Goal: Task Accomplishment & Management: Manage account settings

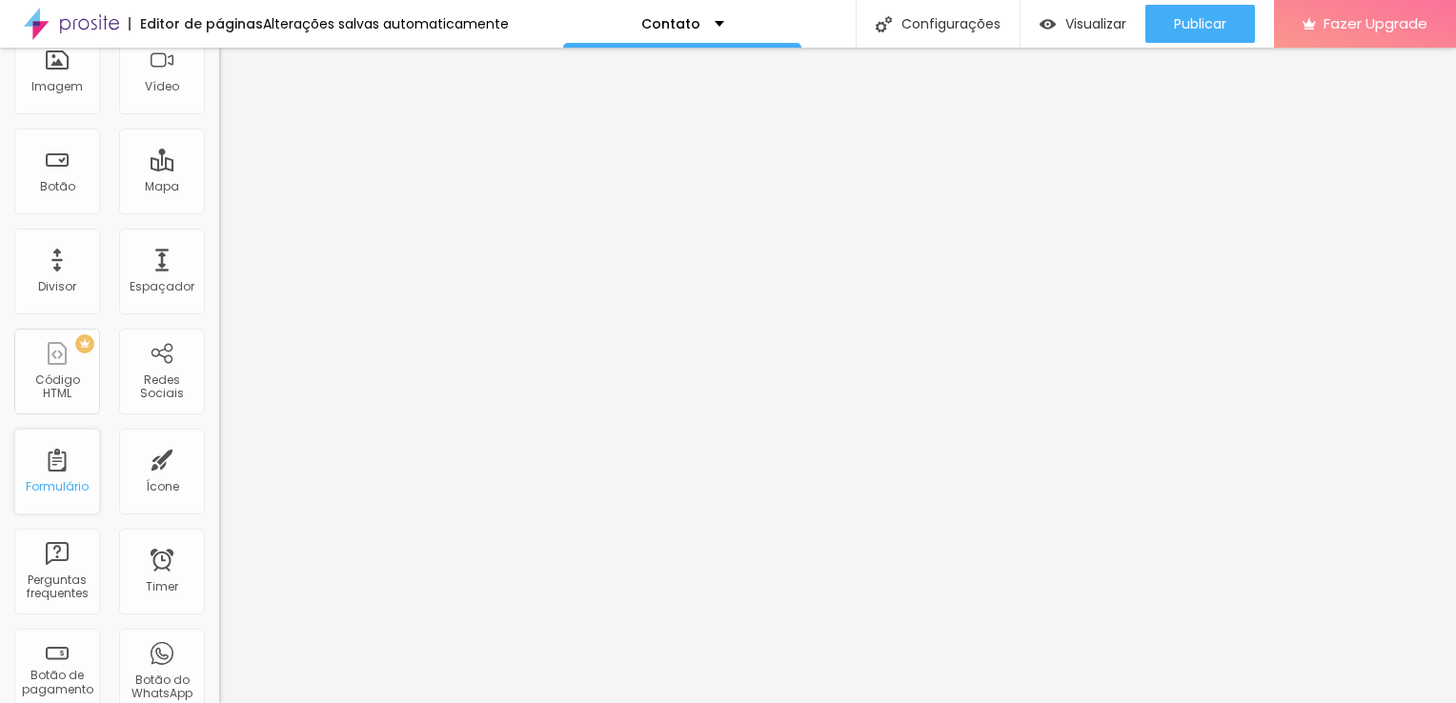
scroll to position [154, 0]
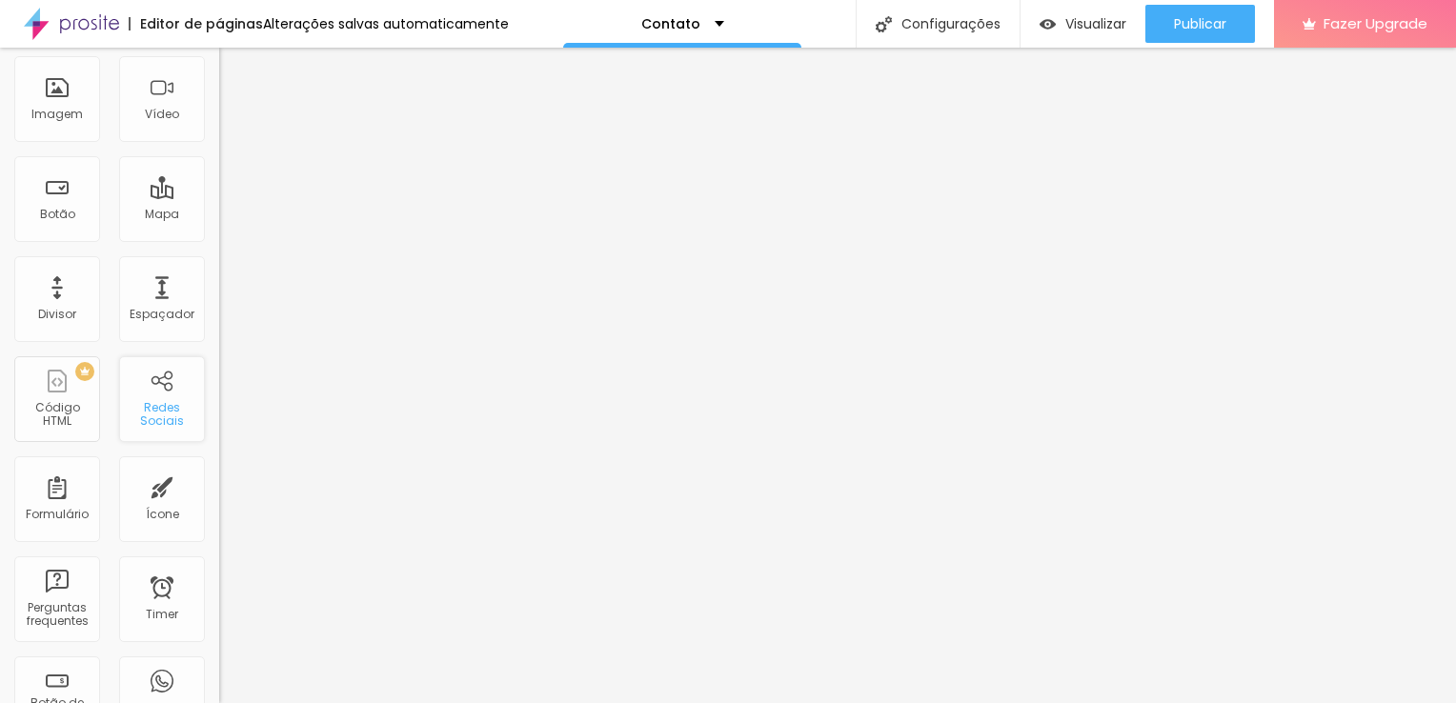
click at [139, 415] on div "Redes Sociais" at bounding box center [161, 415] width 75 height 28
click at [667, 32] on div "Contato" at bounding box center [682, 24] width 238 height 48
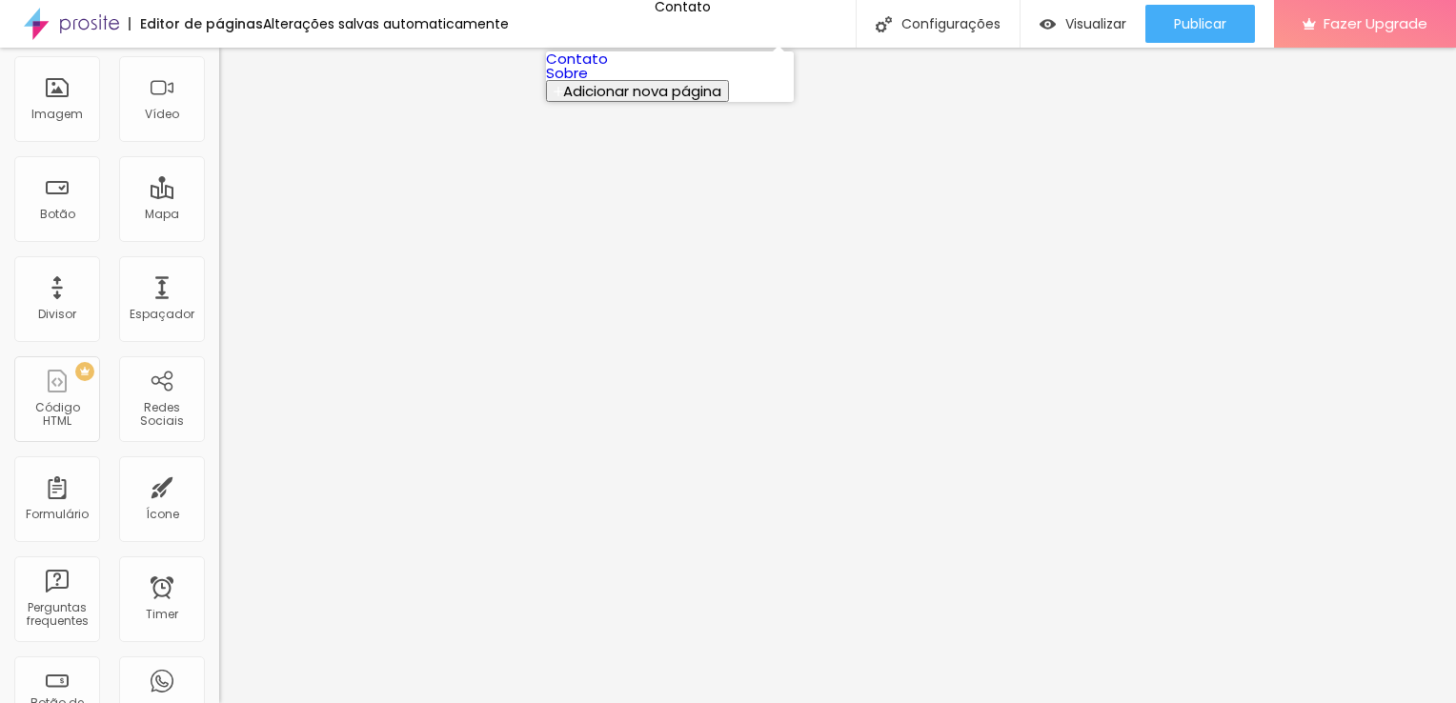
click at [588, 83] on link "Sobre" at bounding box center [567, 73] width 42 height 20
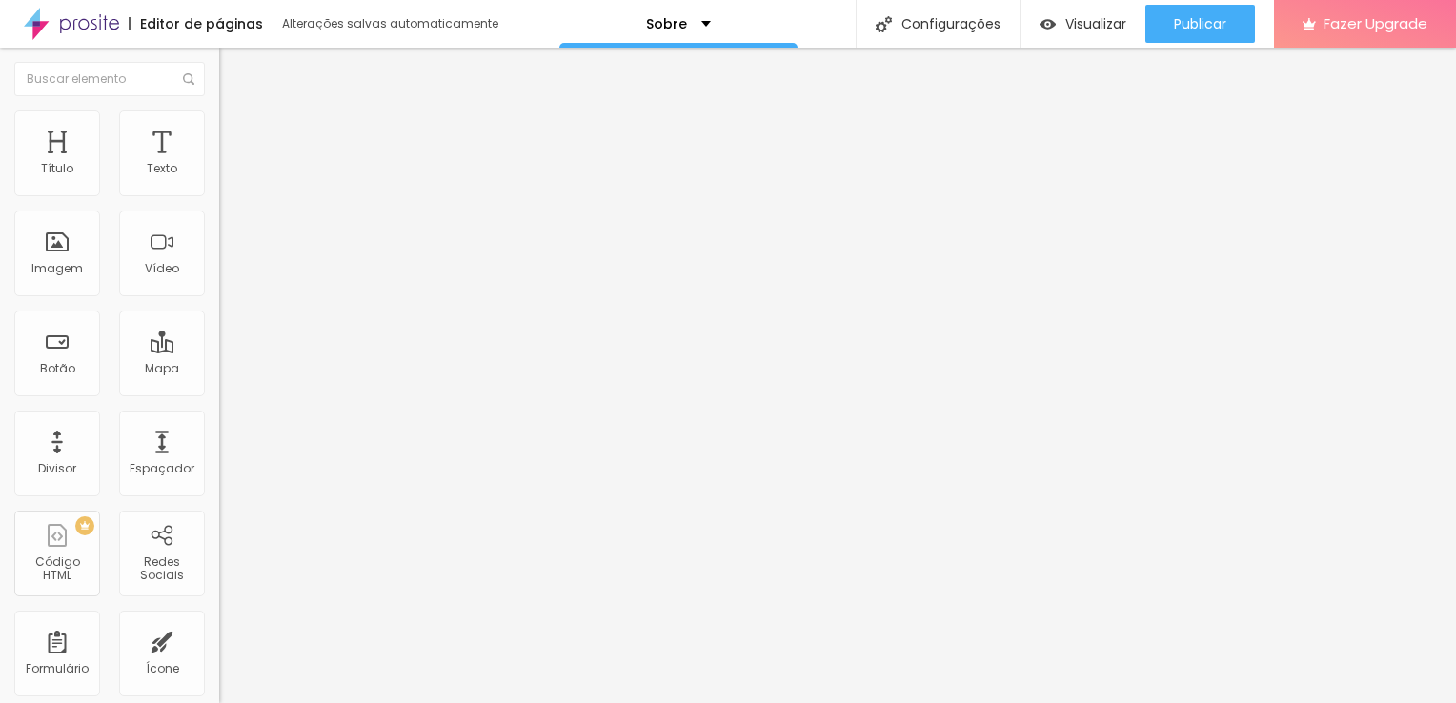
click at [219, 164] on span "Trocar imagem" at bounding box center [271, 156] width 104 height 16
click at [219, 285] on div "Proporção" at bounding box center [328, 278] width 219 height 11
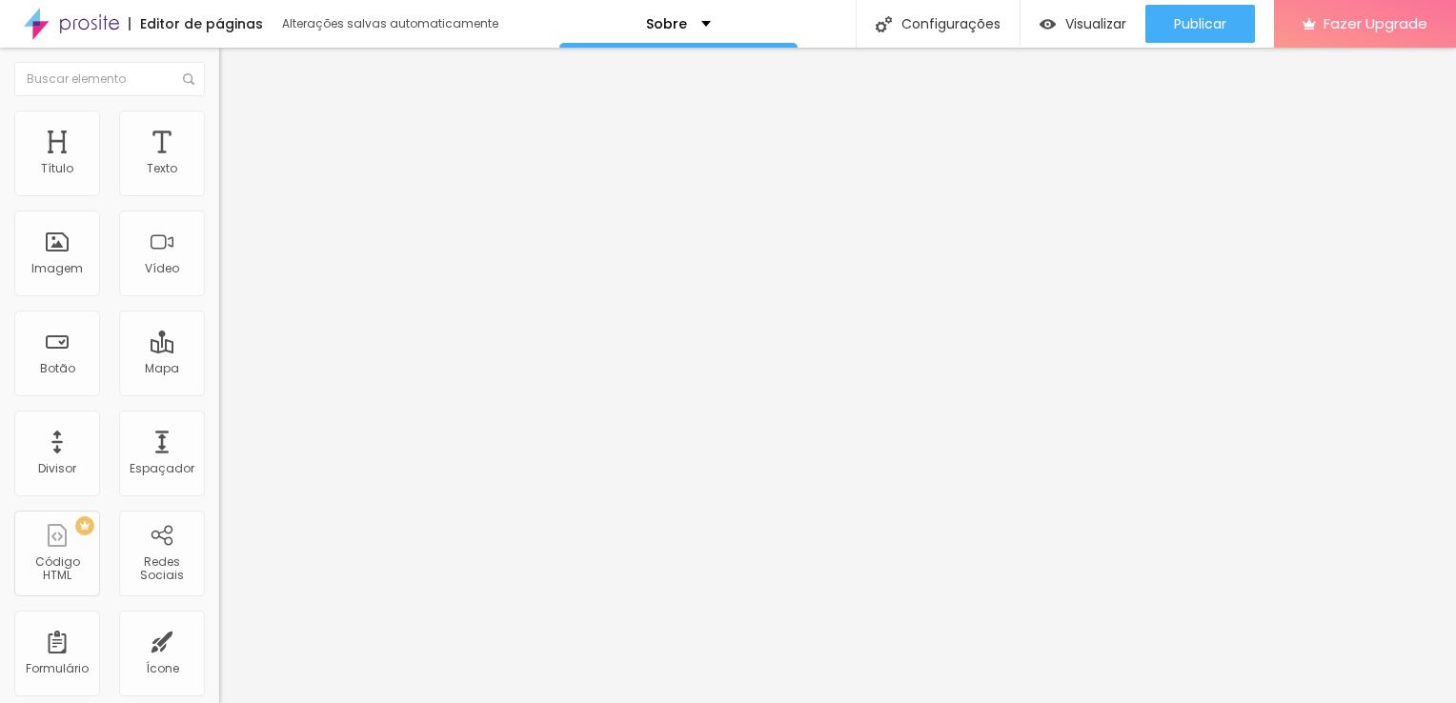
click at [219, 332] on span "Quadrado" at bounding box center [250, 324] width 62 height 16
click at [219, 321] on span "Padrão" at bounding box center [240, 313] width 43 height 16
click at [219, 310] on span "Cinema" at bounding box center [243, 301] width 48 height 16
click at [219, 328] on span "Padrão" at bounding box center [240, 319] width 43 height 16
click at [219, 337] on div "Quadrado 1:1" at bounding box center [328, 331] width 219 height 11
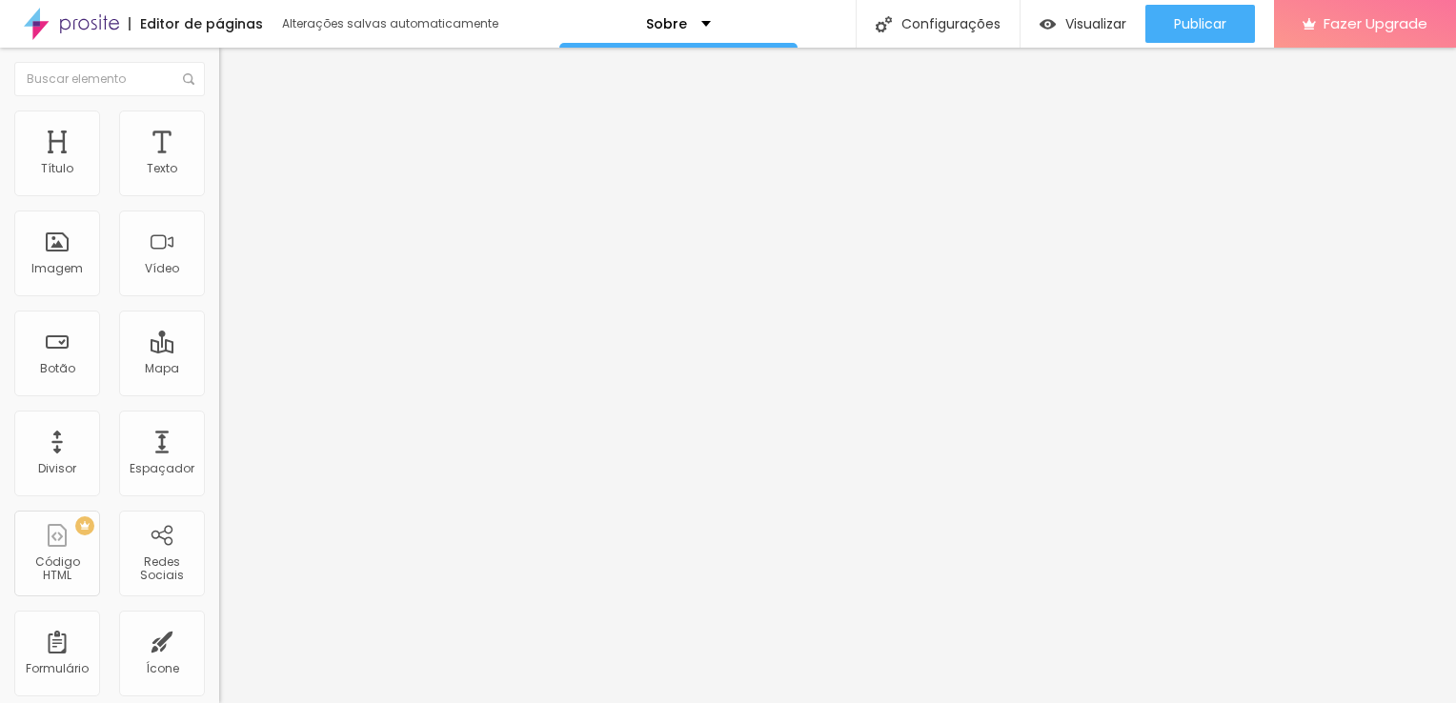
click at [236, 128] on span "Estilo" at bounding box center [251, 123] width 30 height 16
type input "4"
type input "35"
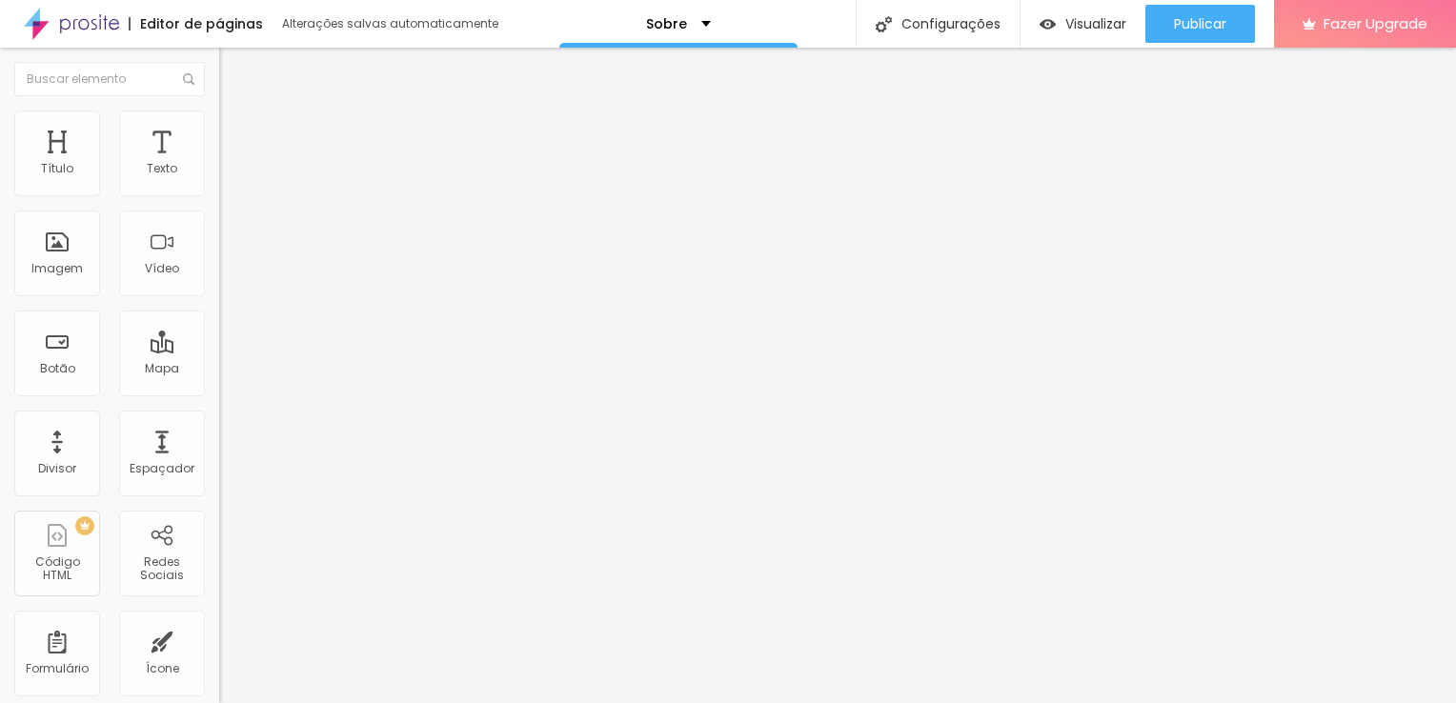
type input "38"
type input "42"
type input "45"
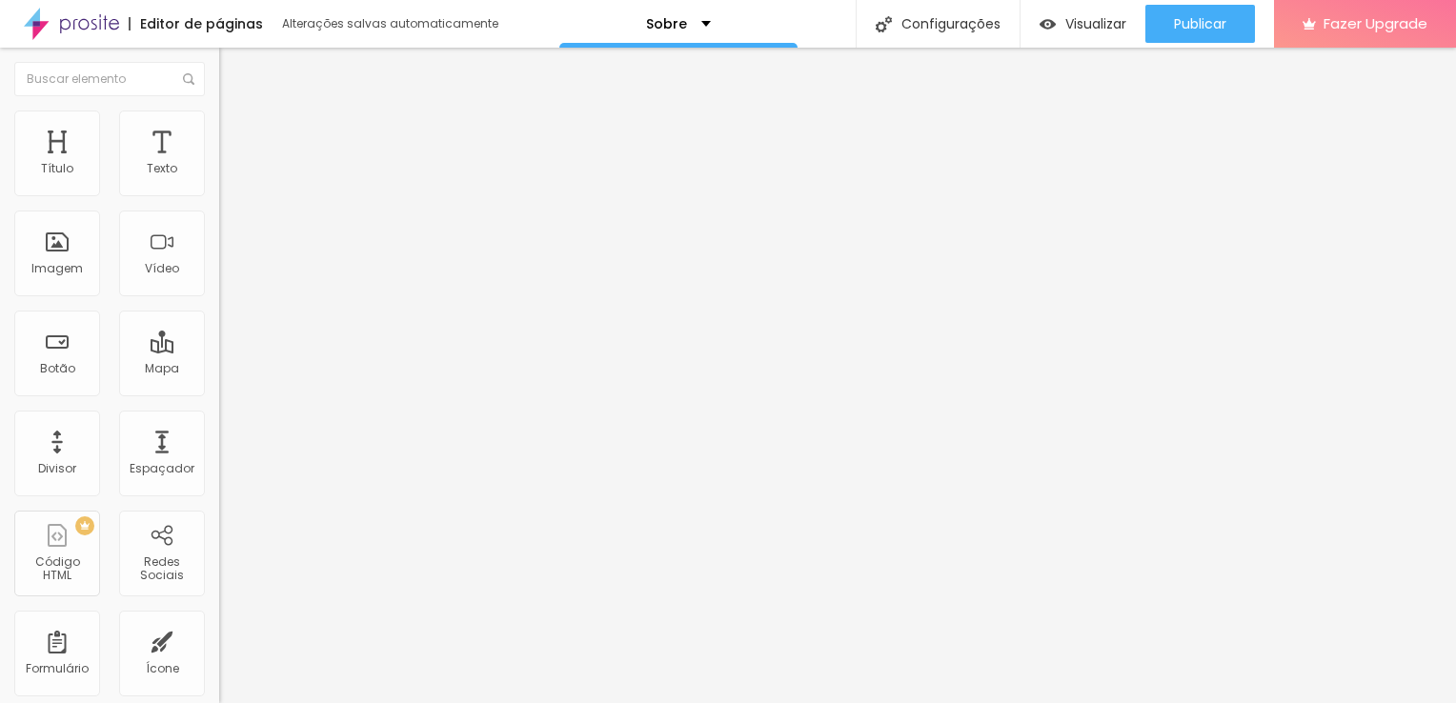
type input "45"
type input "48"
type input "52"
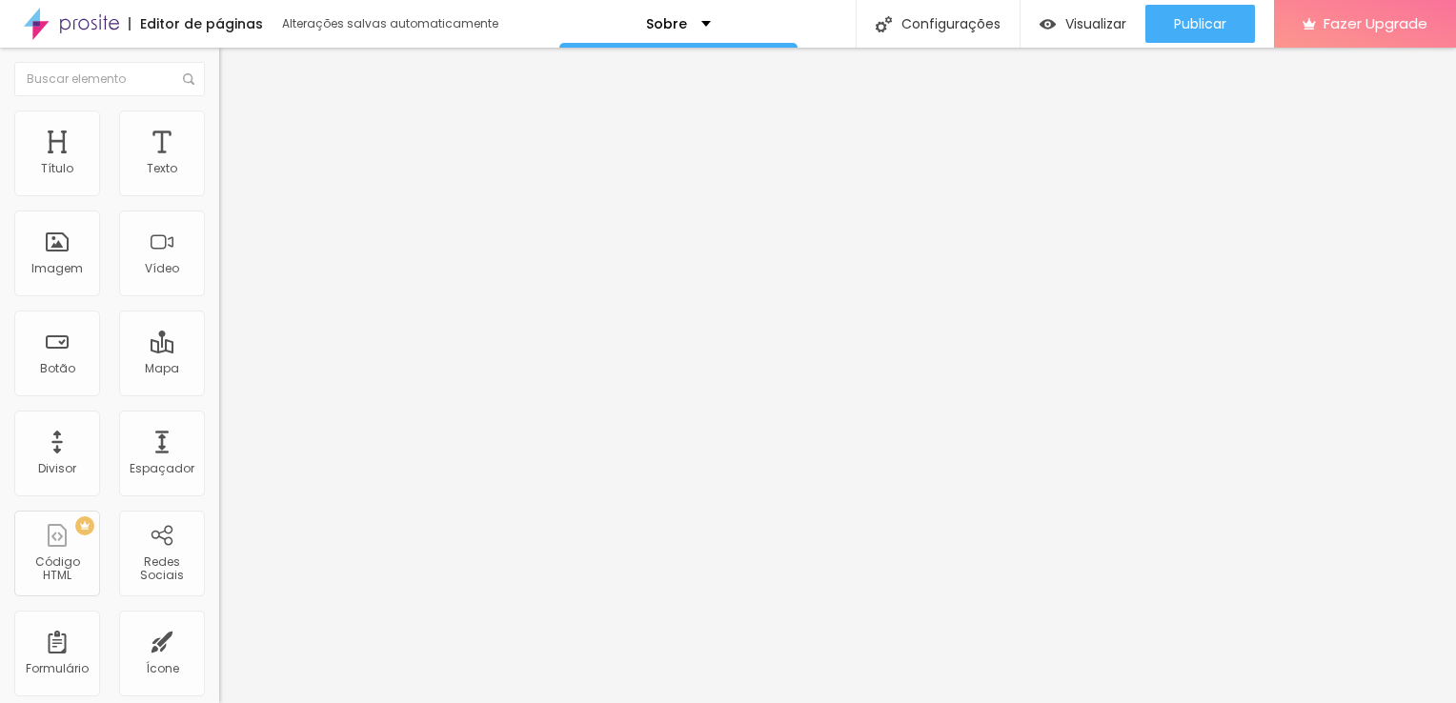
type input "53"
type input "54"
type input "56"
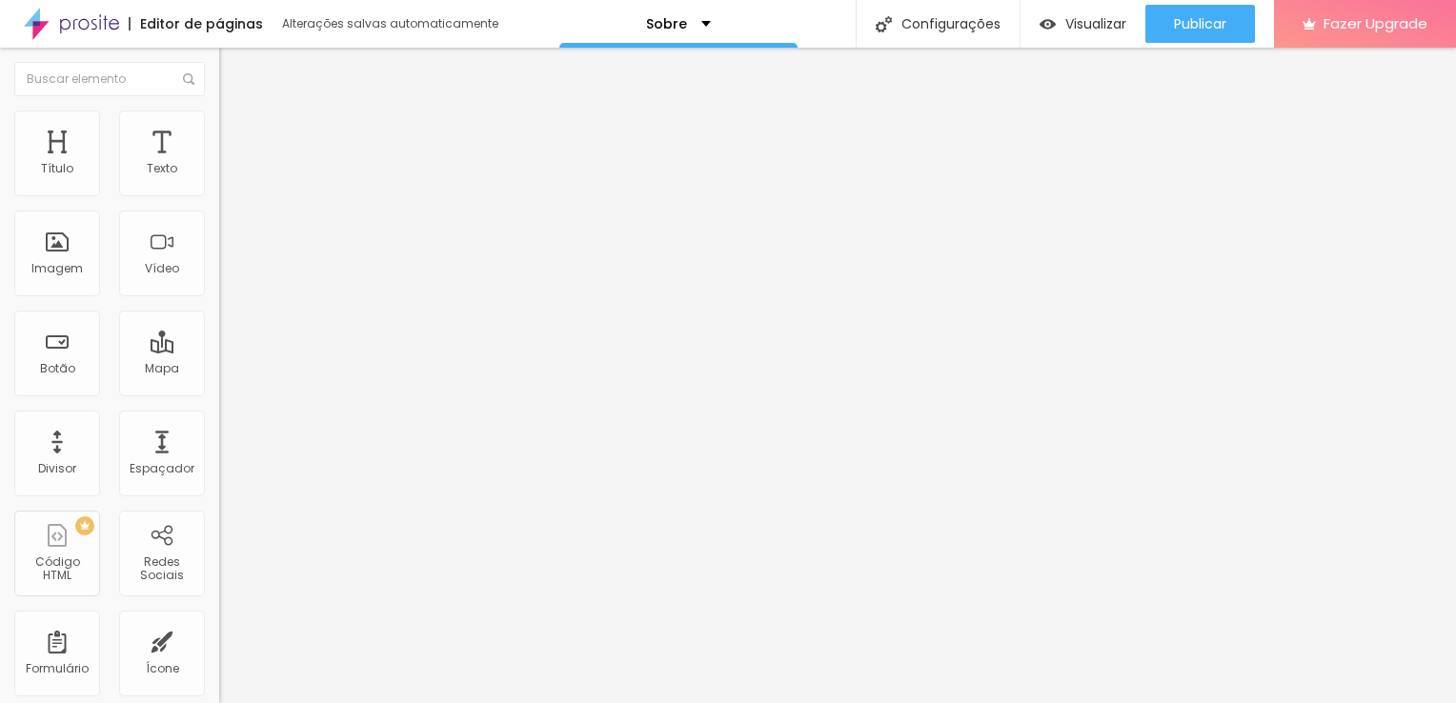
type input "56"
type input "58"
type input "60"
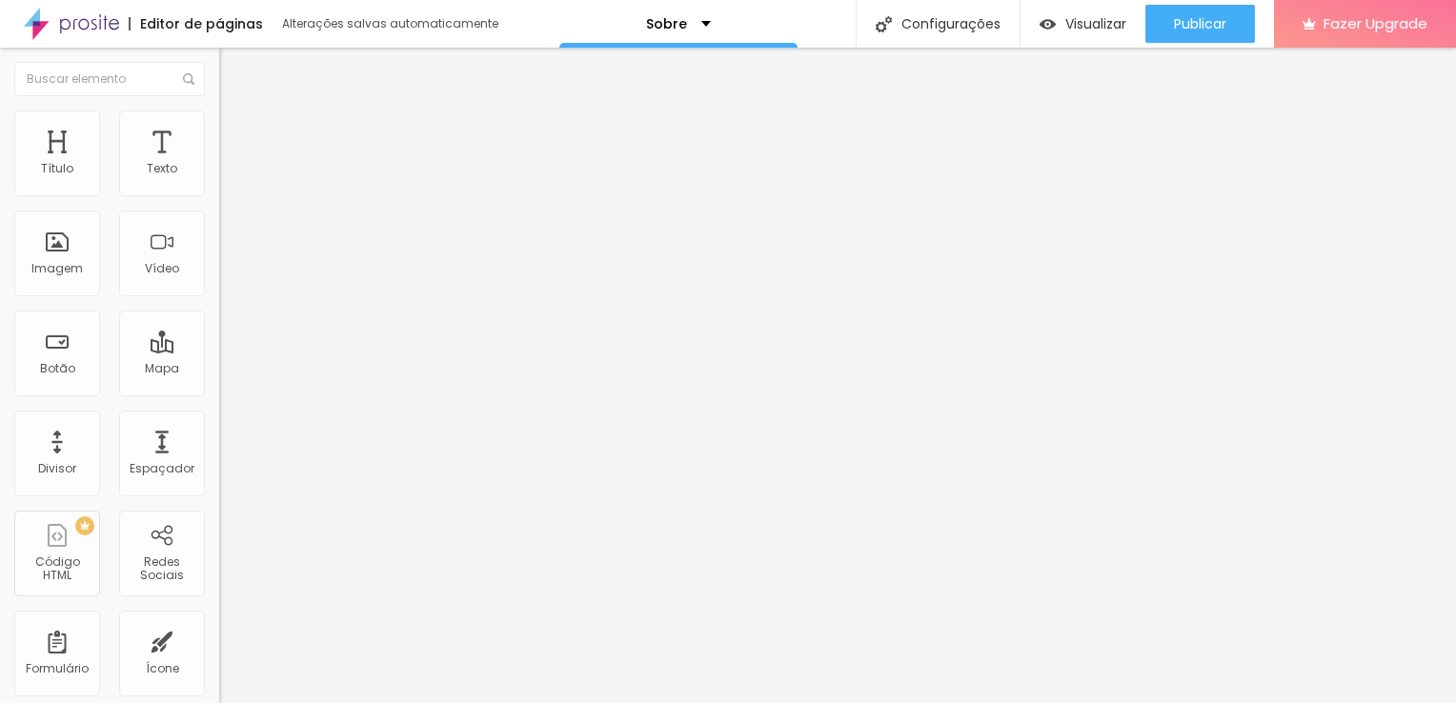
type input "66"
type input "71"
type input "73"
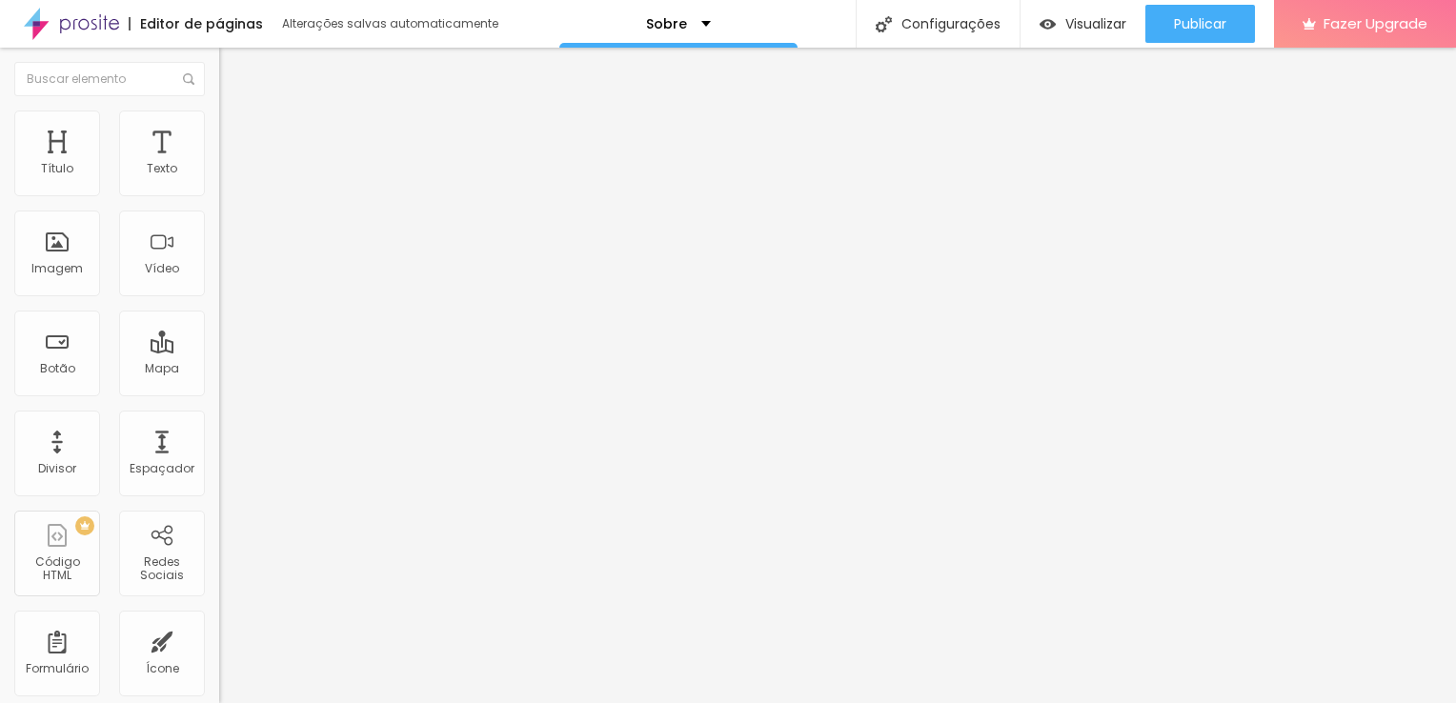
type input "73"
type input "78"
type input "82"
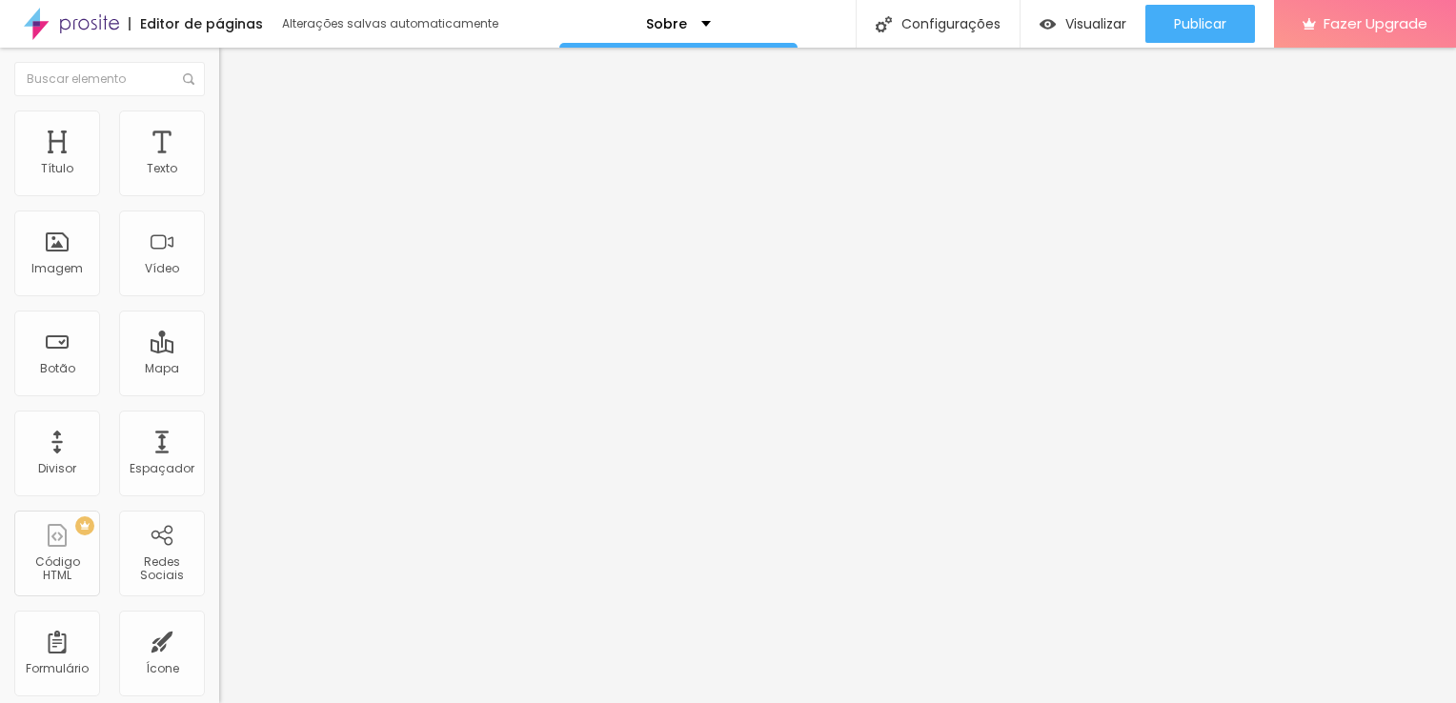
type input "83"
type input "90"
type input "99"
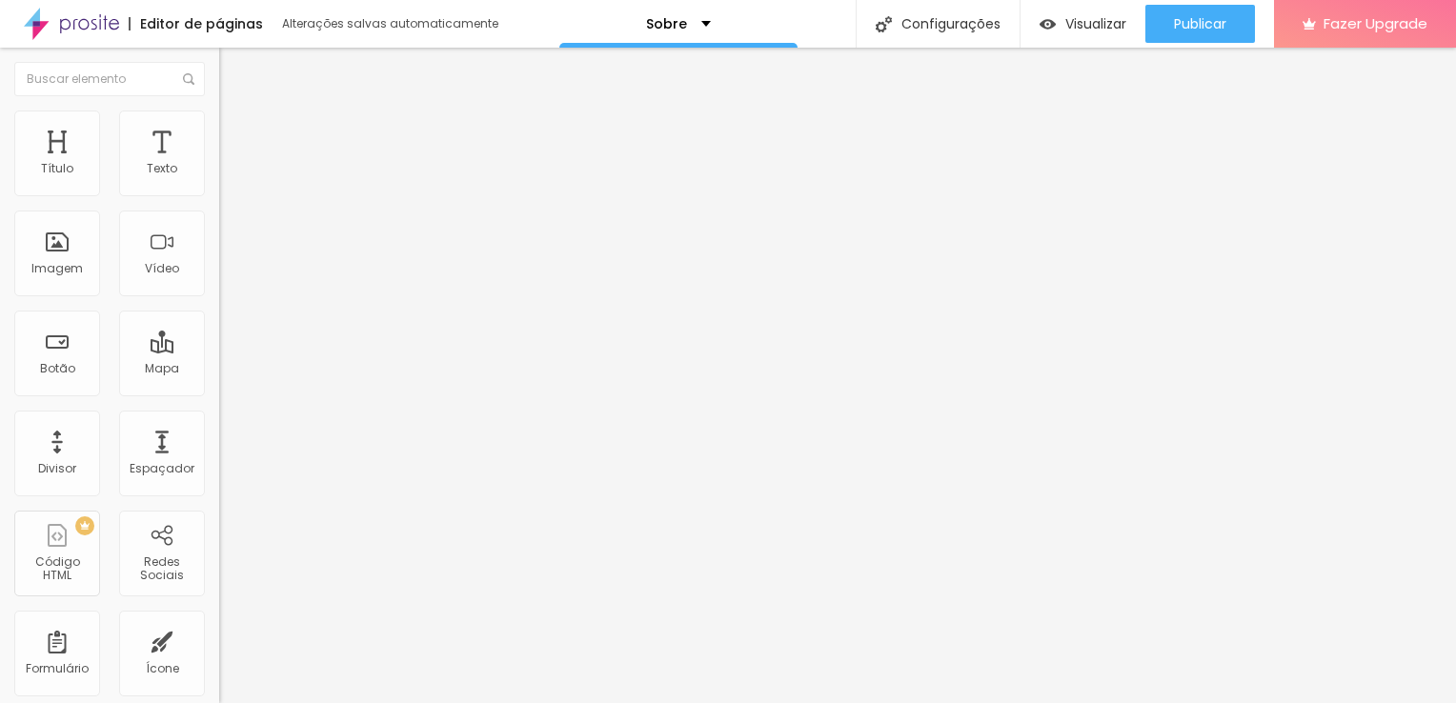
type input "99"
type input "106"
type input "111"
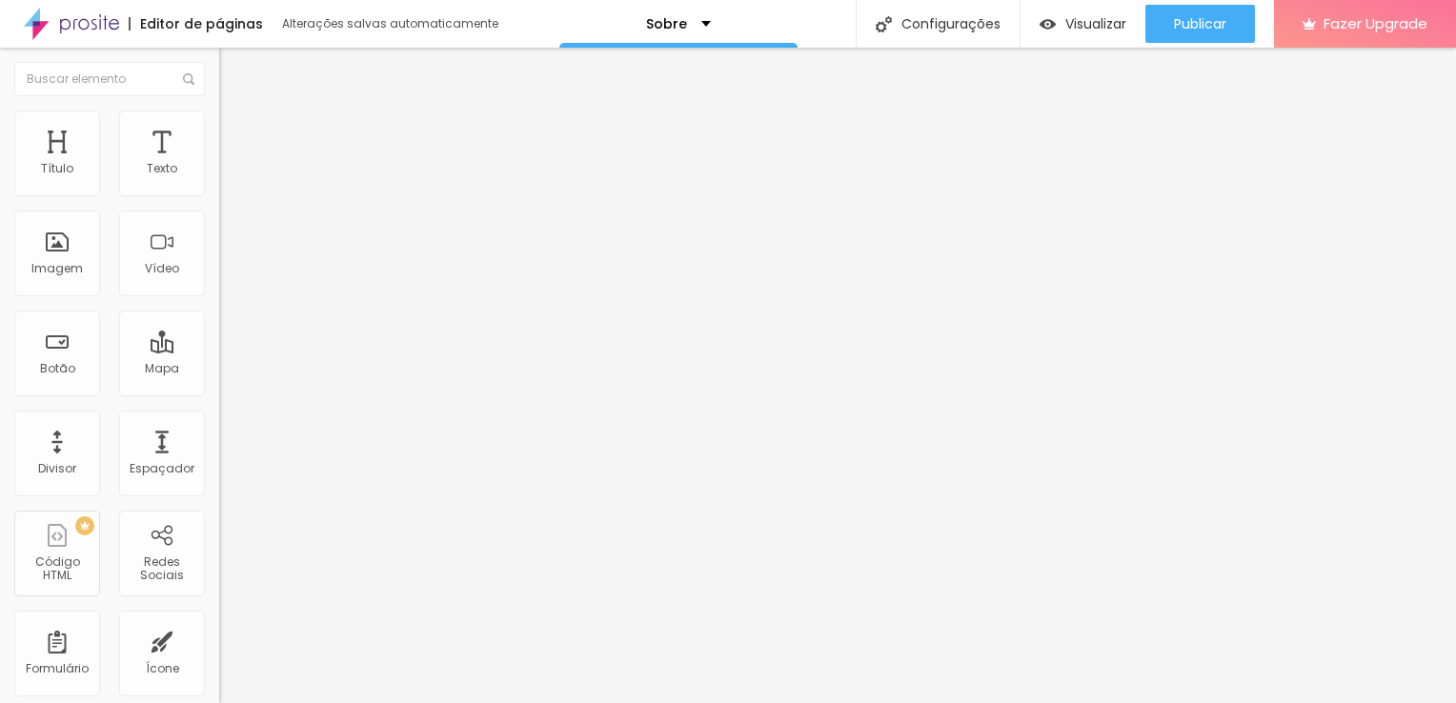
type input "116"
type input "119"
type input "120"
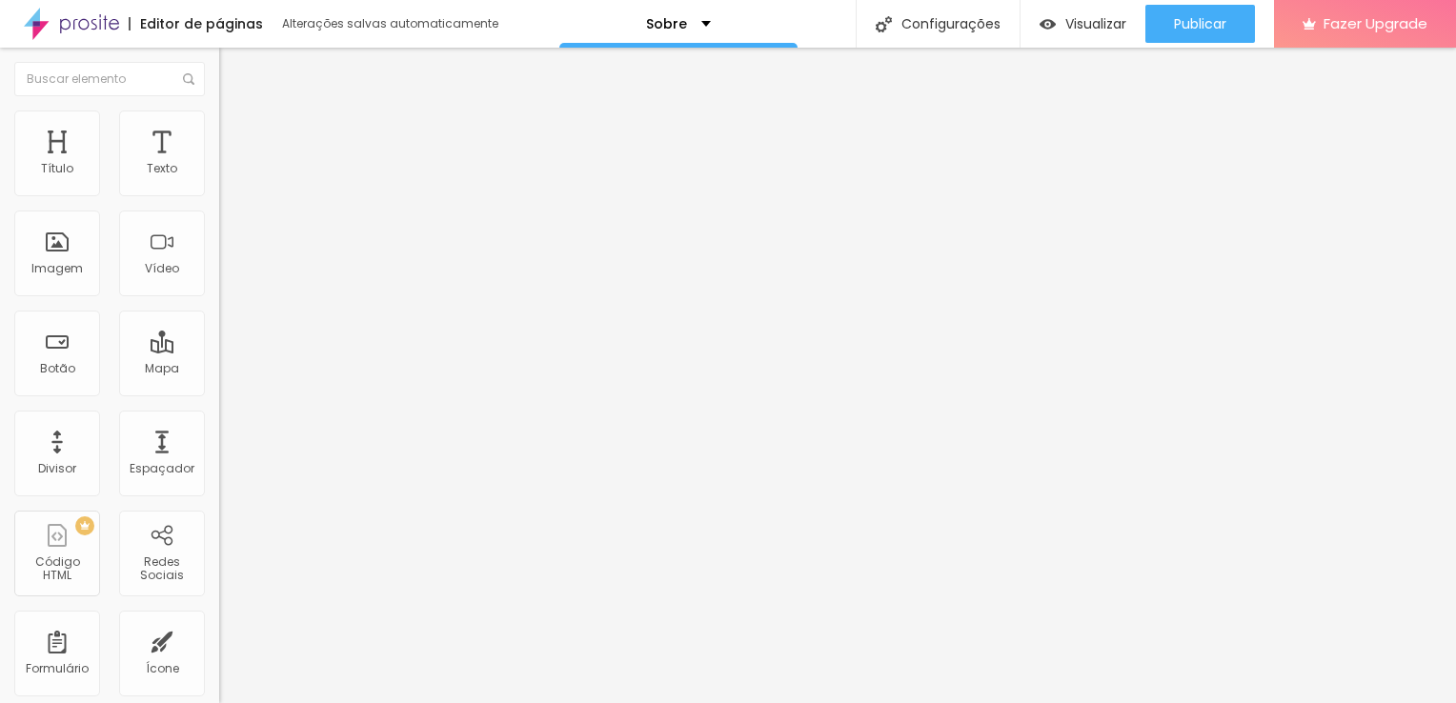
type input "120"
type input "121"
type input "129"
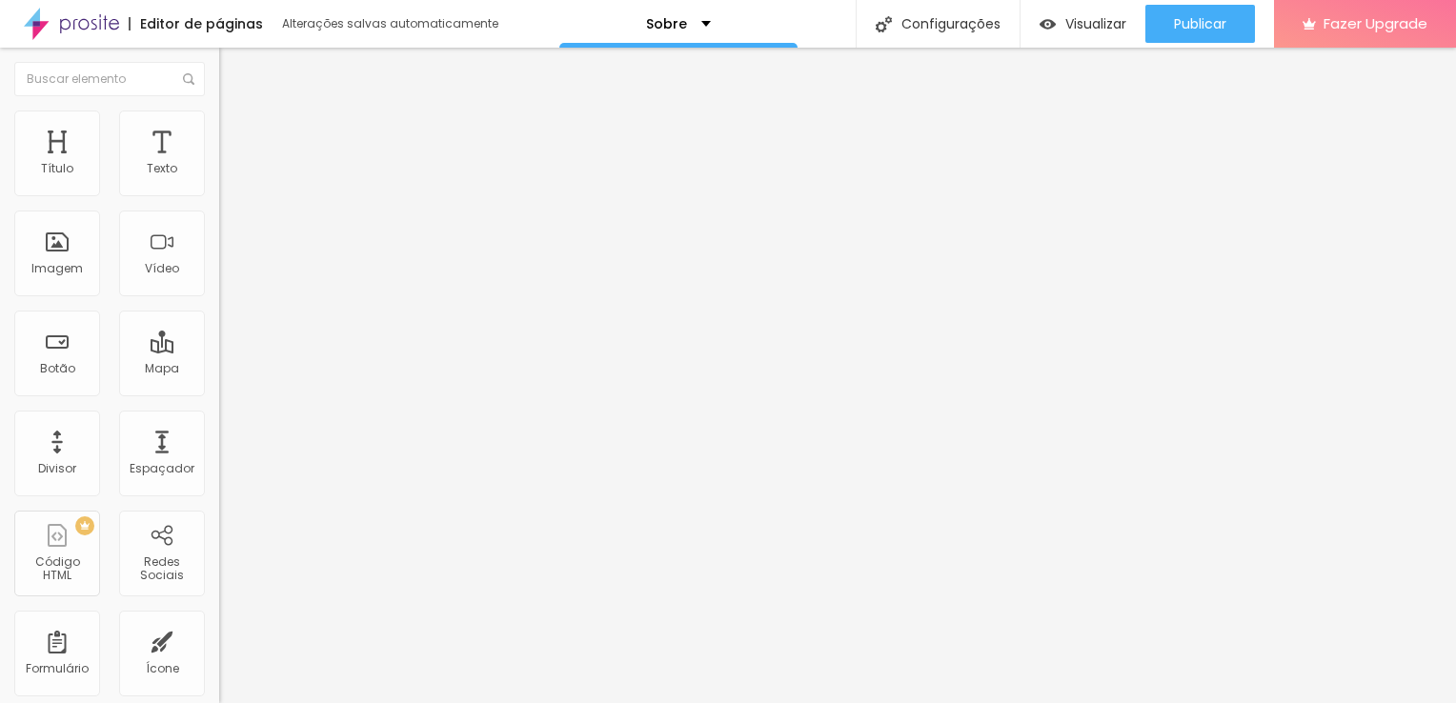
type input "139"
type input "153"
type input "156"
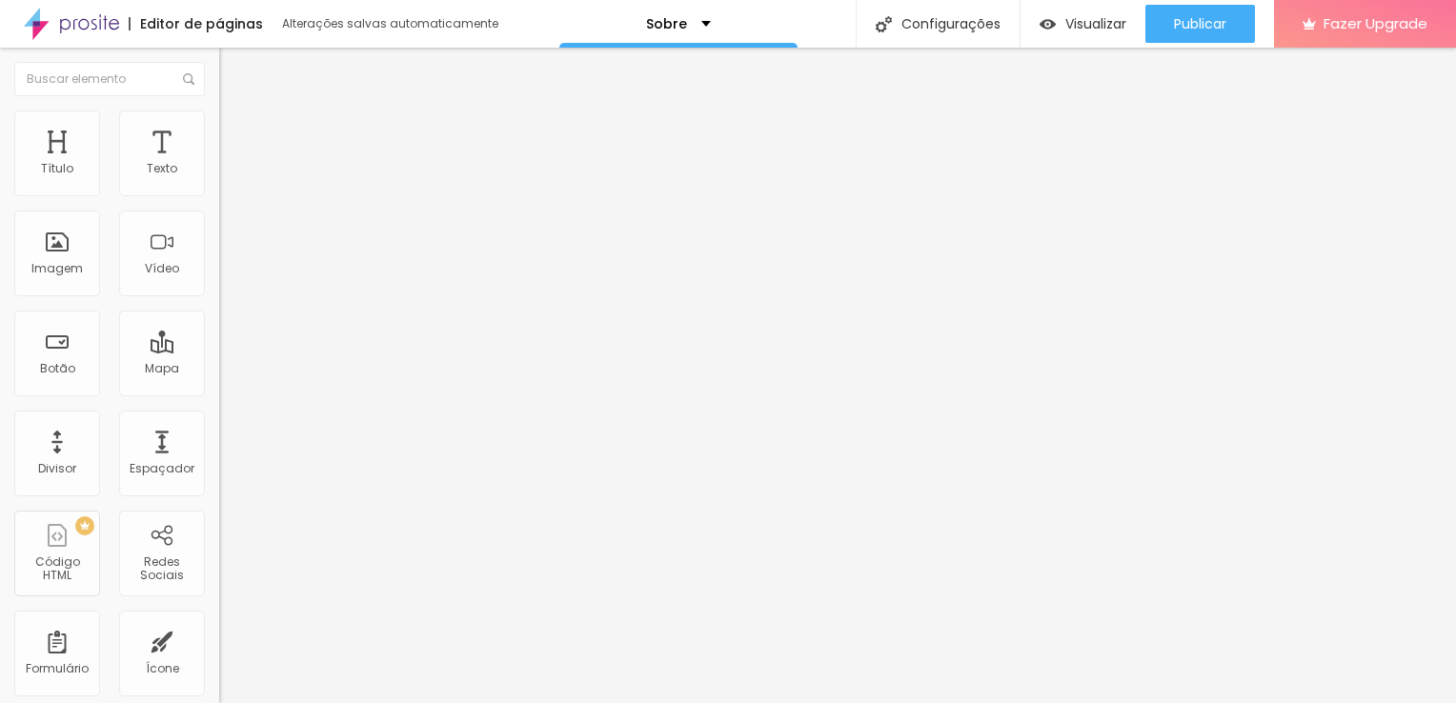
type input "156"
type input "164"
type input "168"
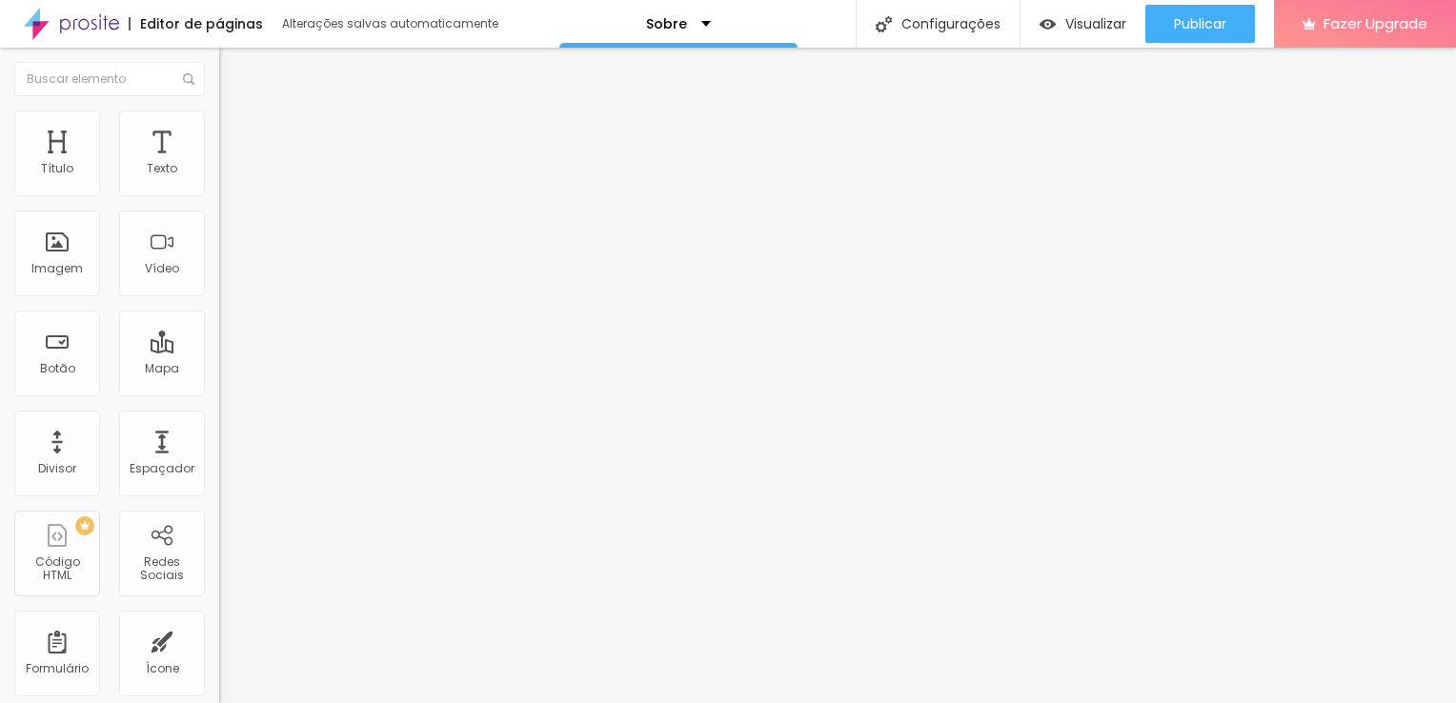
type input "170"
type input "173"
type input "175"
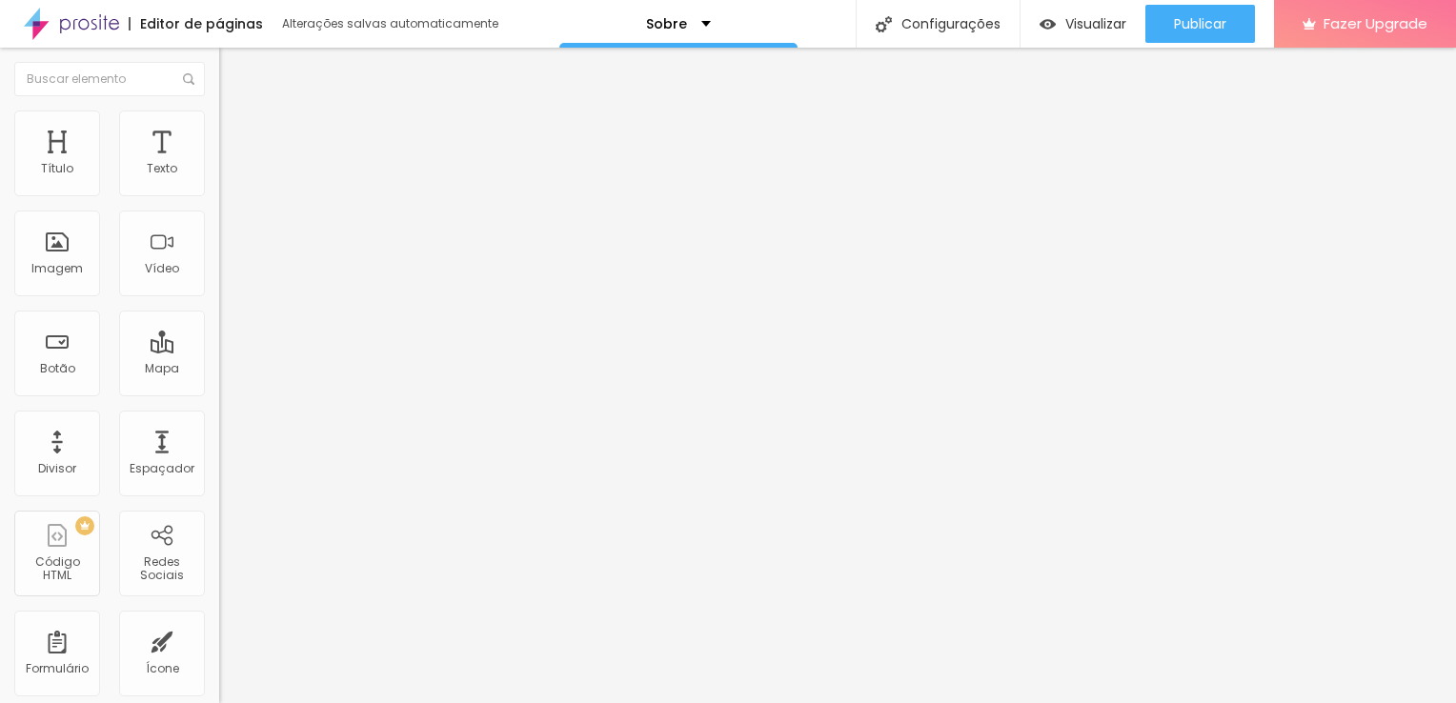
type input "175"
type input "178"
type input "179"
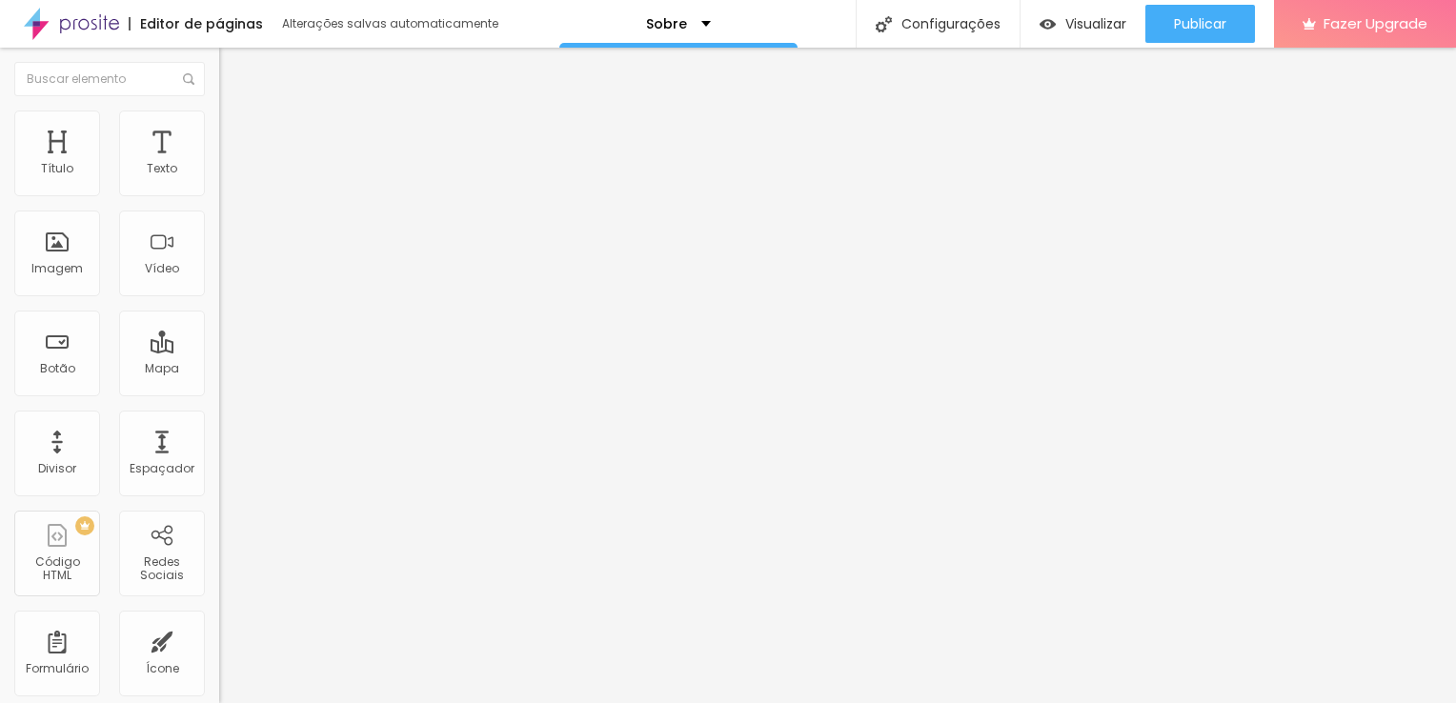
type input "181"
type input "182"
type input "172"
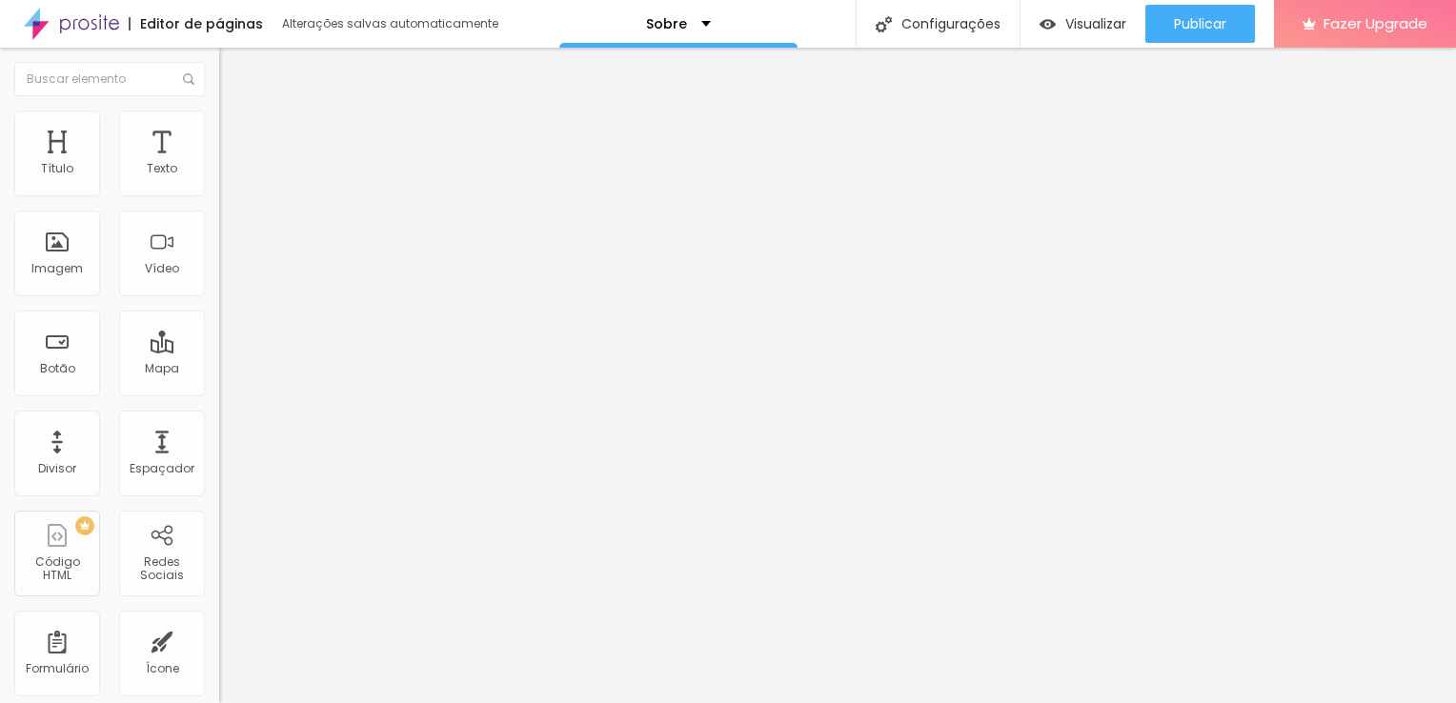
type input "172"
type input "133"
type input "85"
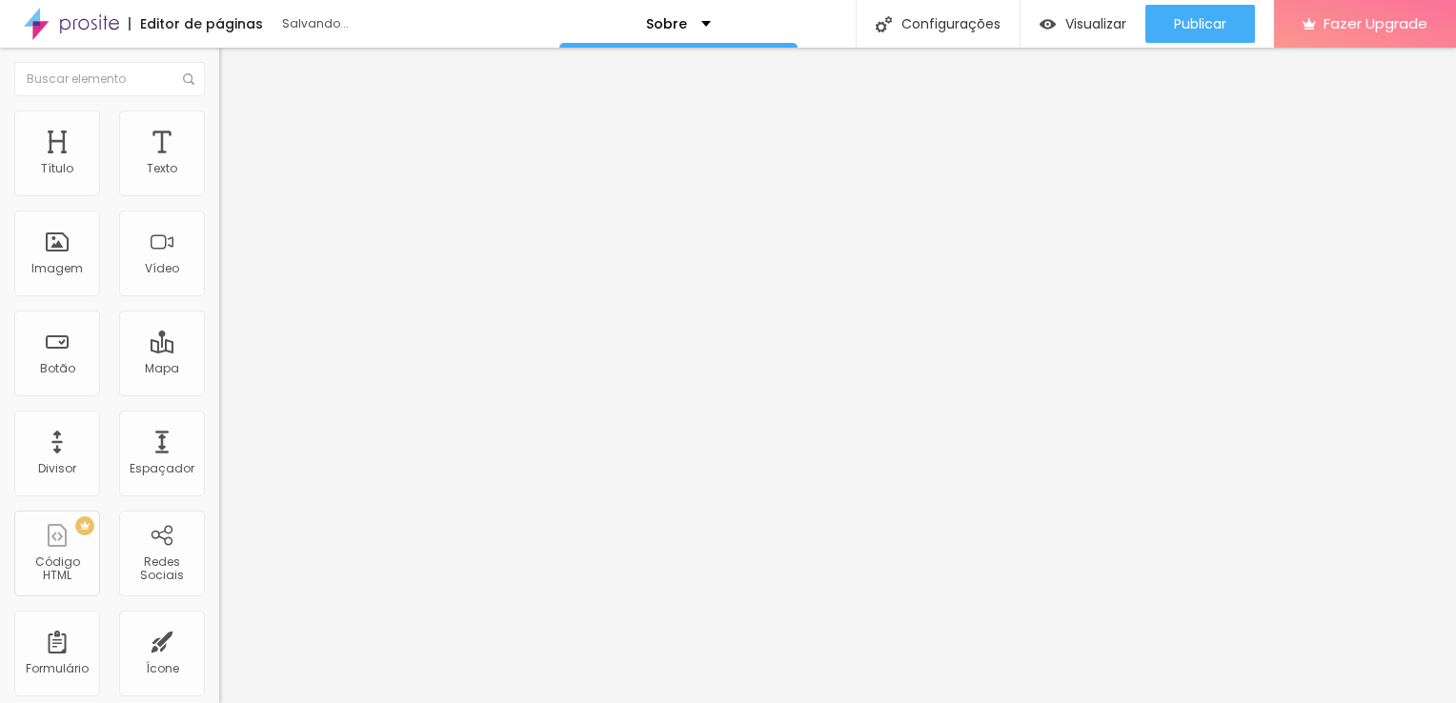
type input "62"
type input "32"
type input "23"
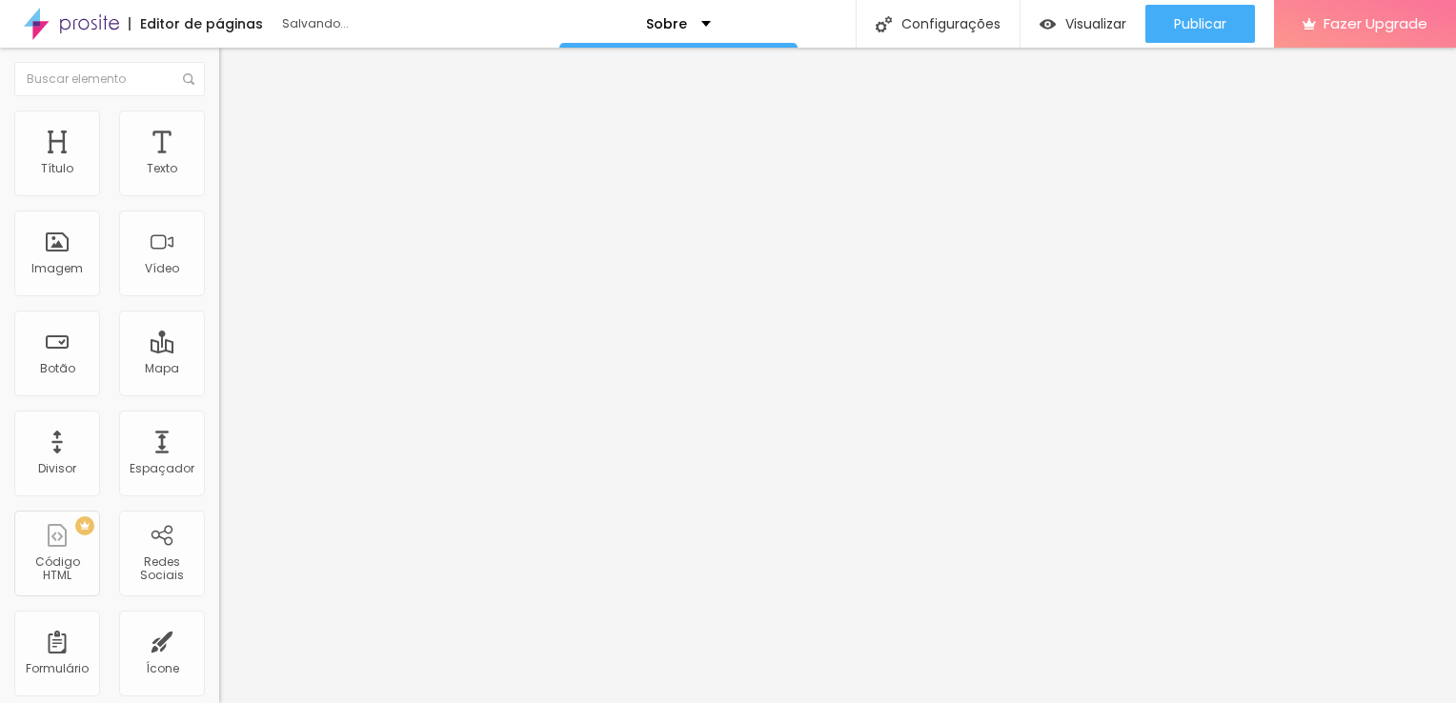
type input "23"
type input "6"
type input "0"
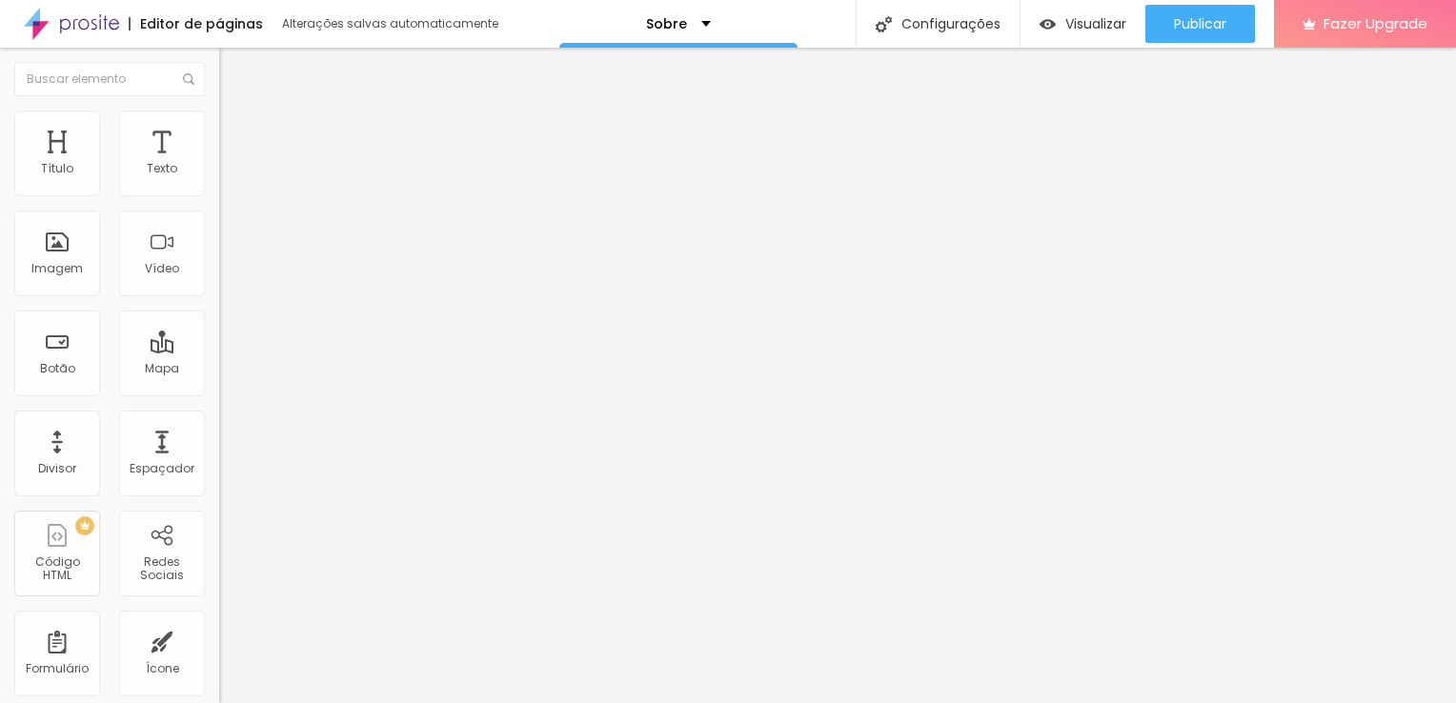
type input "3"
type input "11"
type input "13"
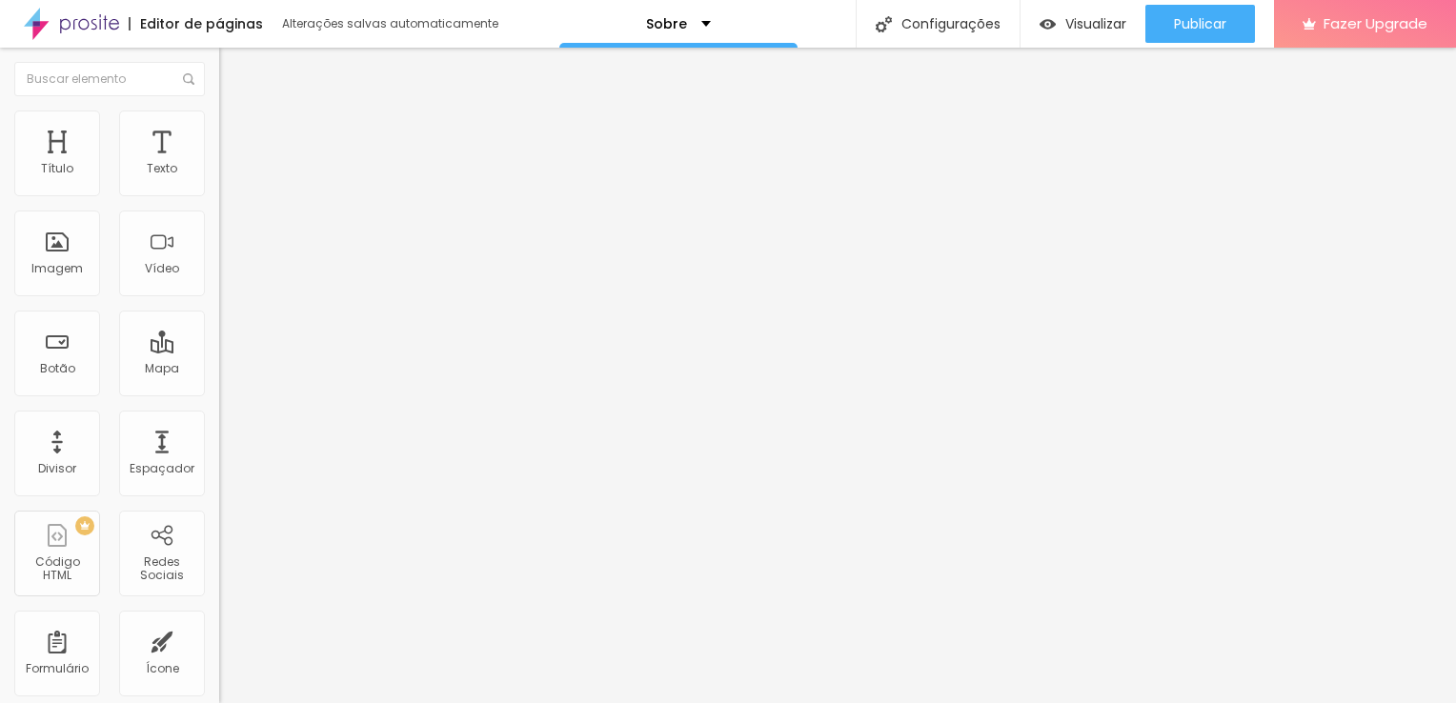
type input "13"
type input "15"
type input "16"
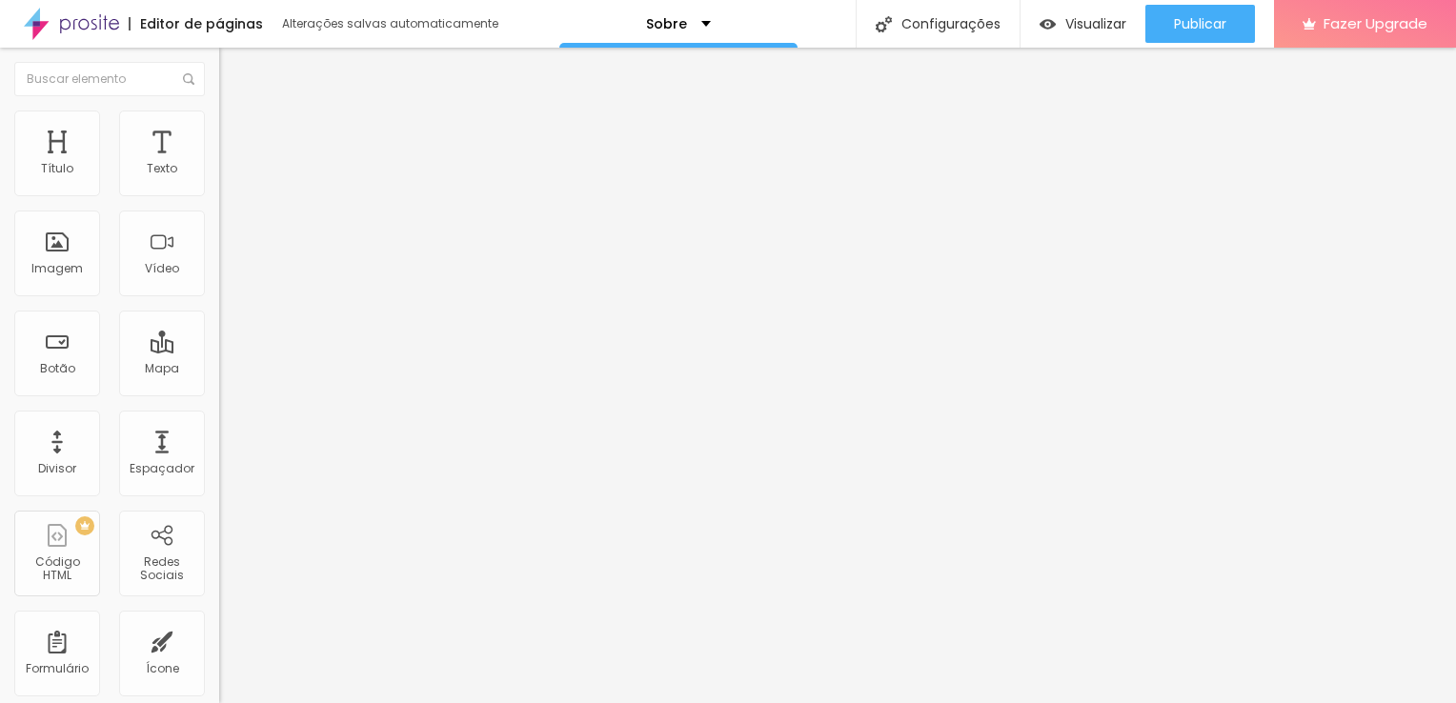
type input "17"
type input "23"
type input "41"
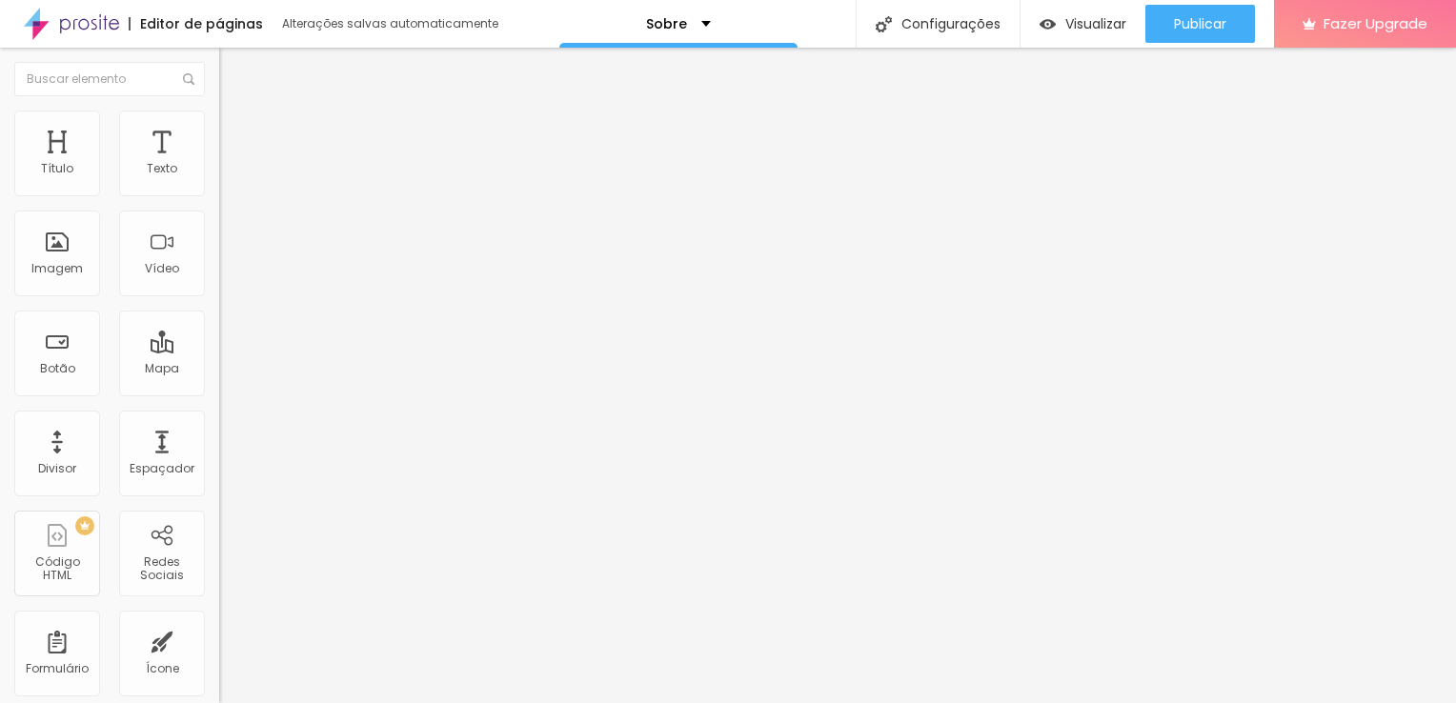
type input "41"
type input "46"
type input "48"
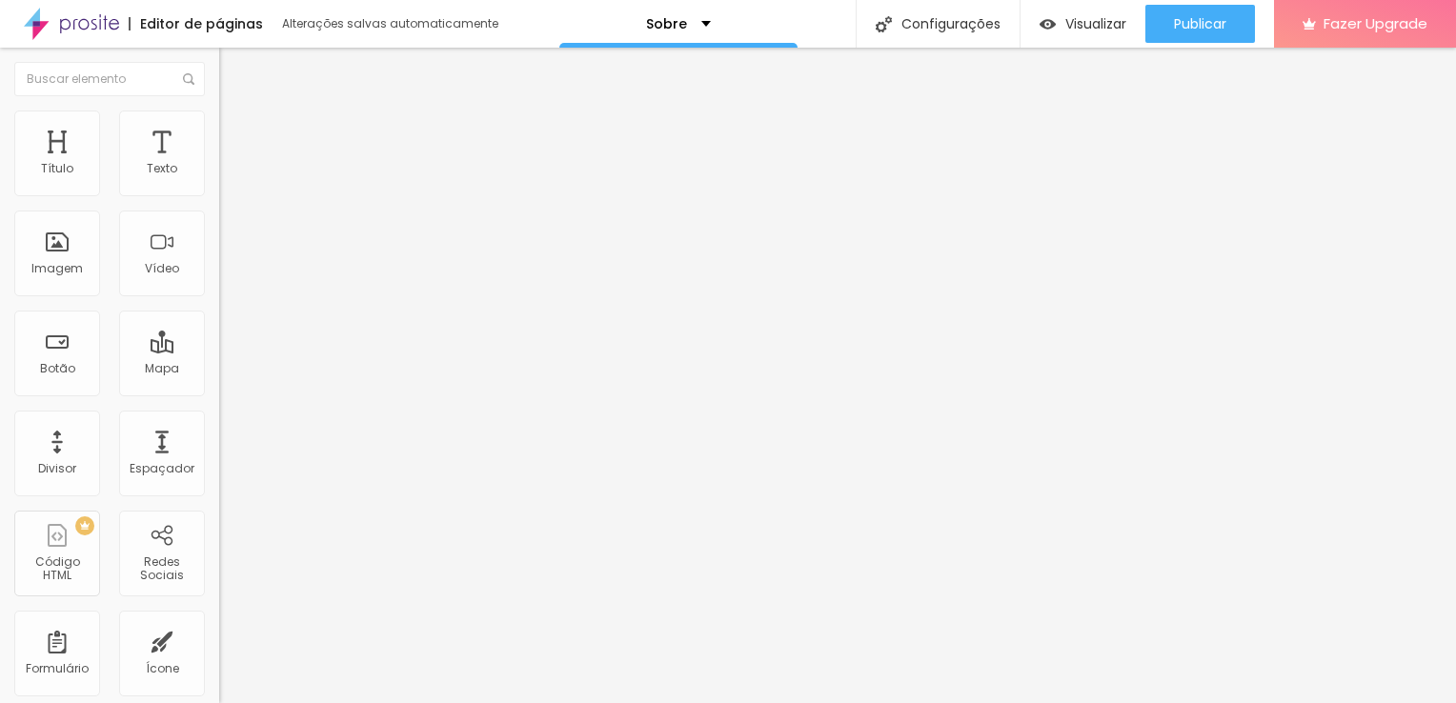
type input "49"
type input "54"
type input "58"
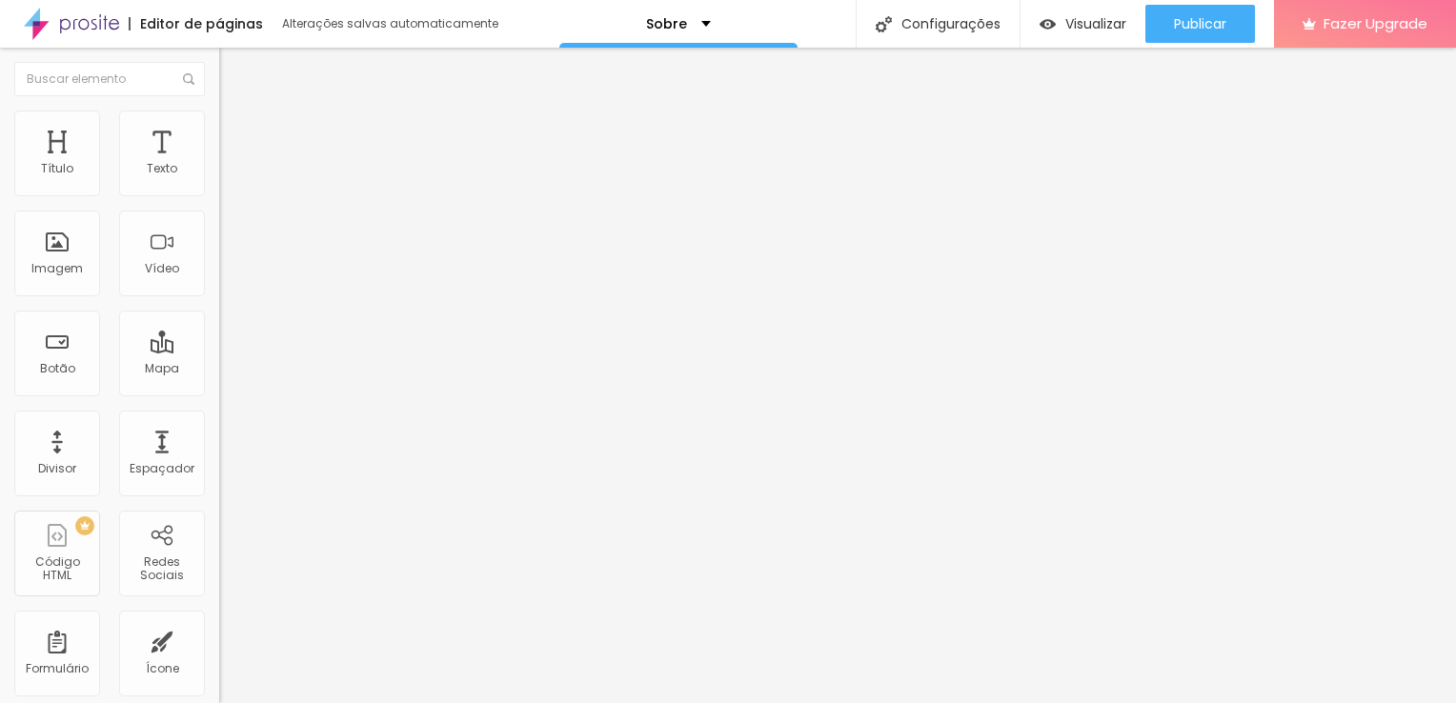
type input "58"
type input "61"
type input "65"
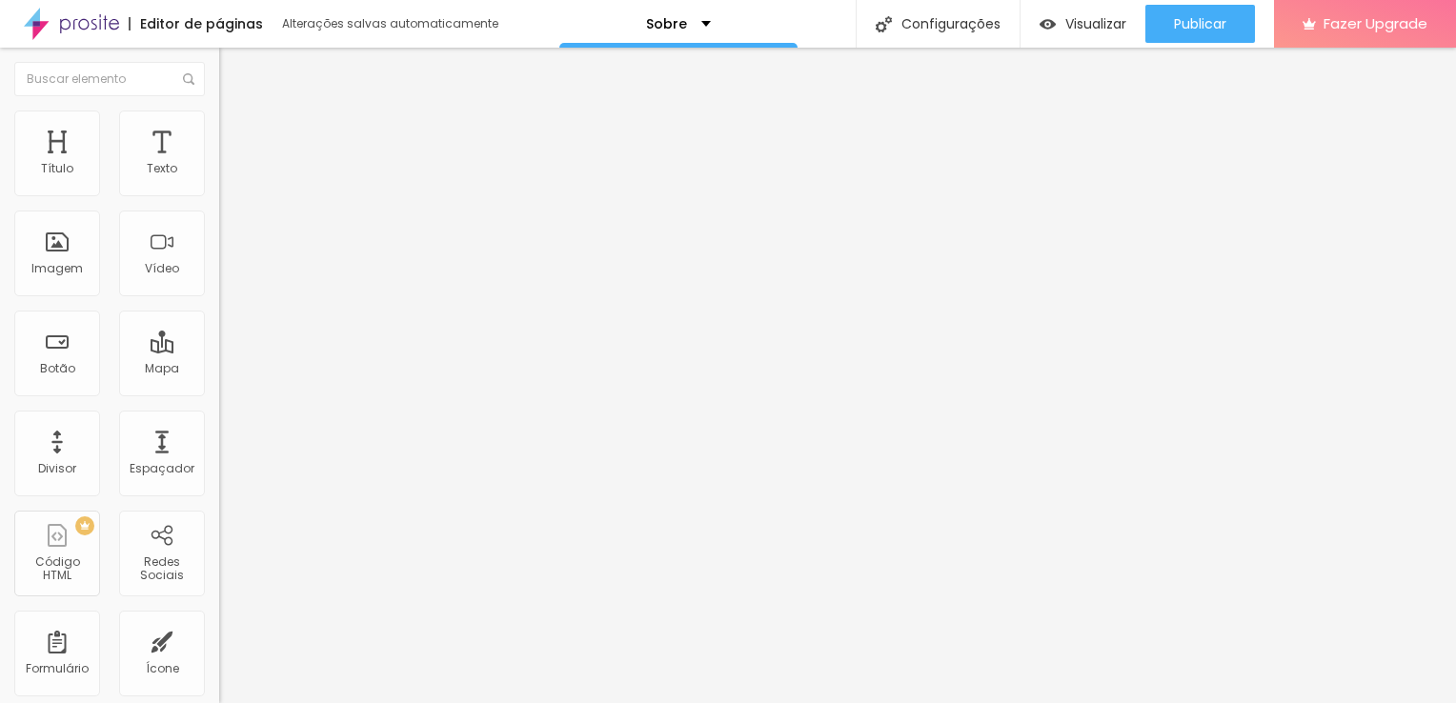
type input "67"
type input "69"
type input "70"
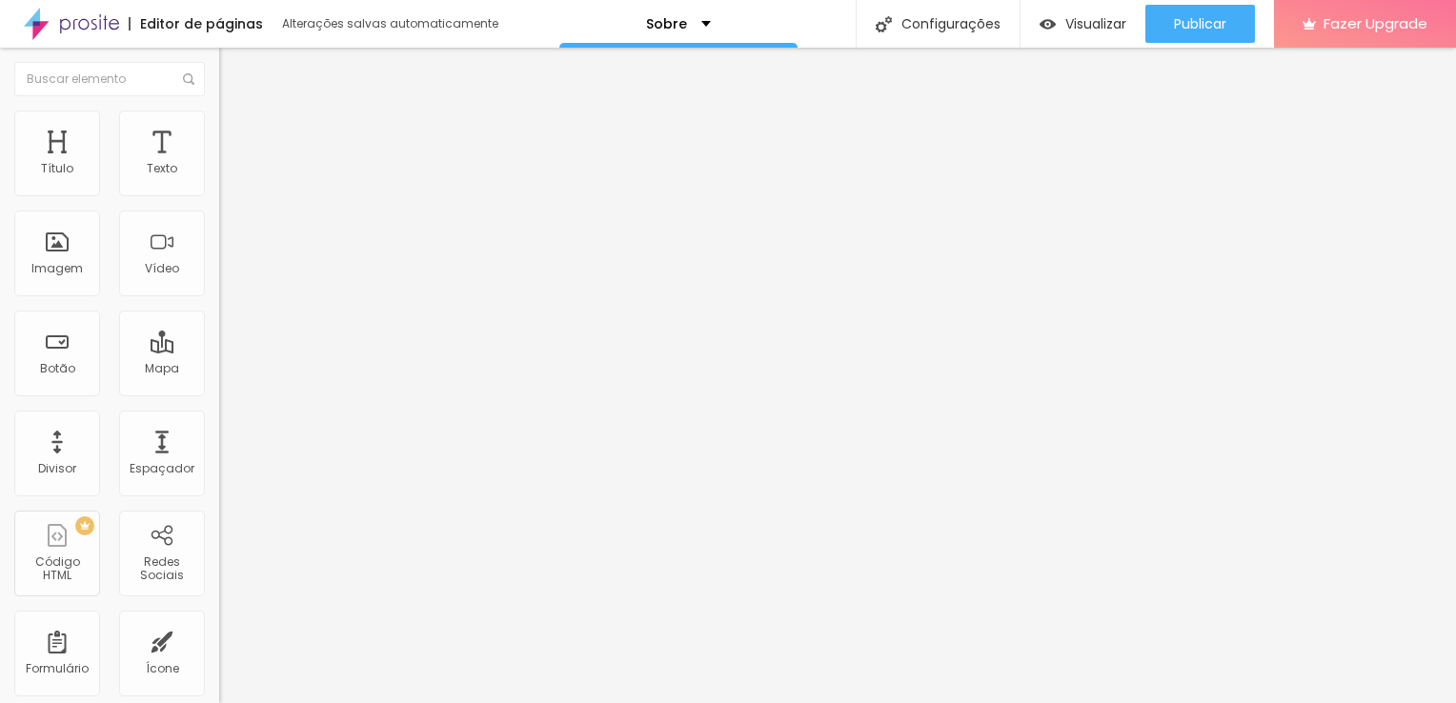
type input "70"
type input "71"
type input "73"
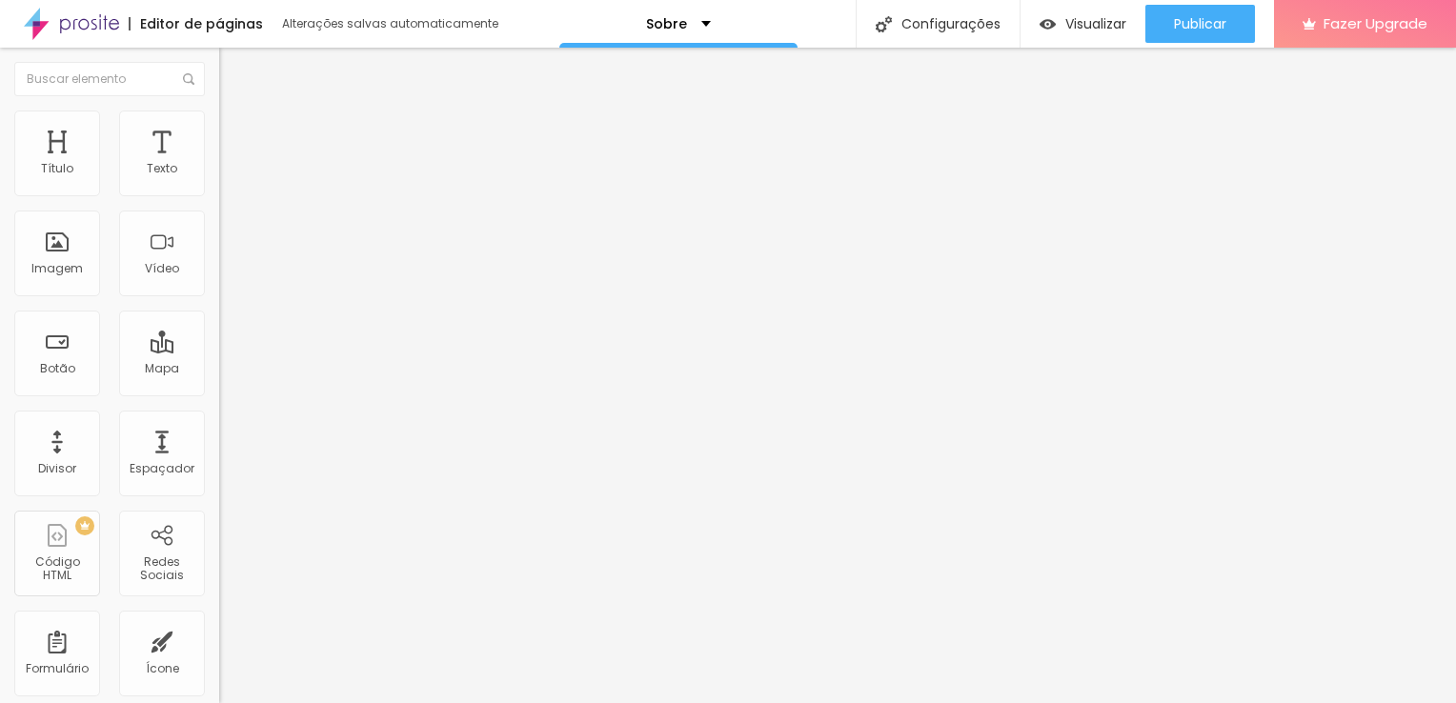
type input "77"
type input "79"
type input "82"
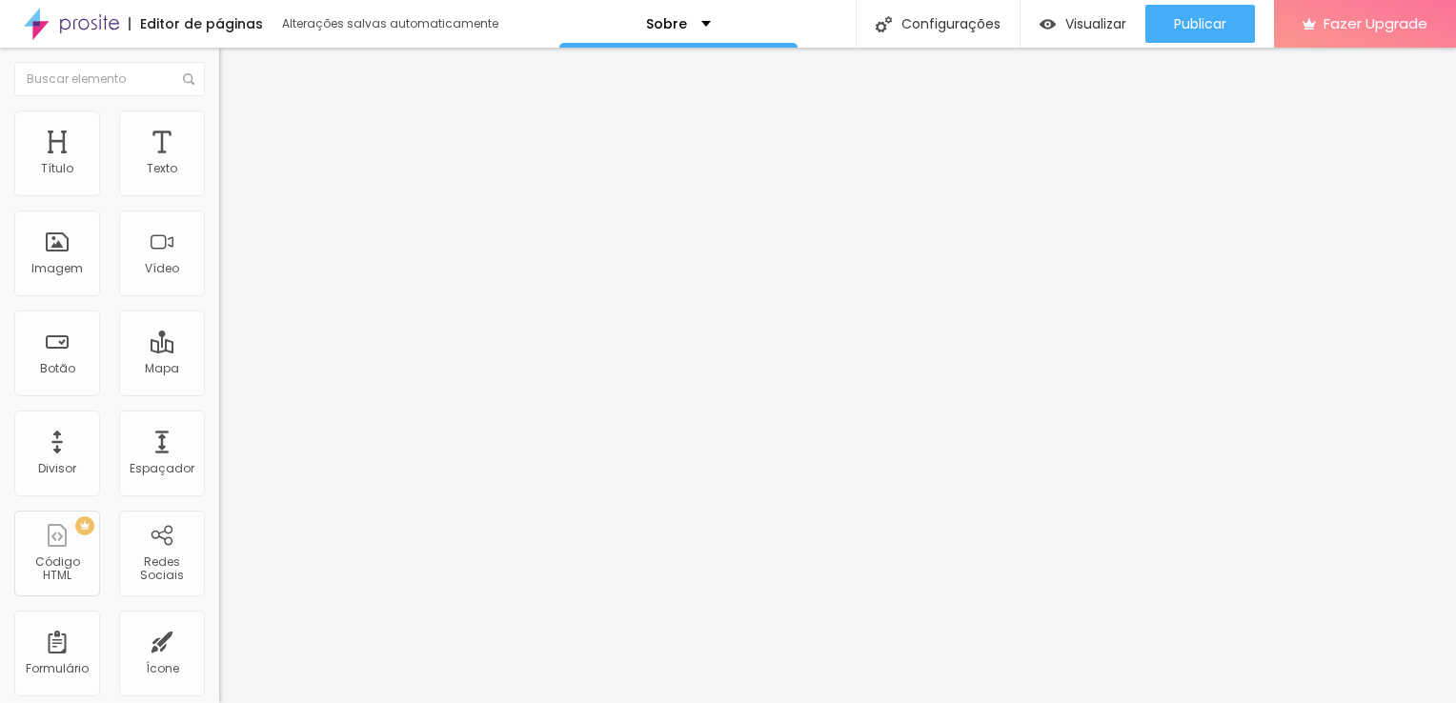
type input "82"
type input "83"
type input "85"
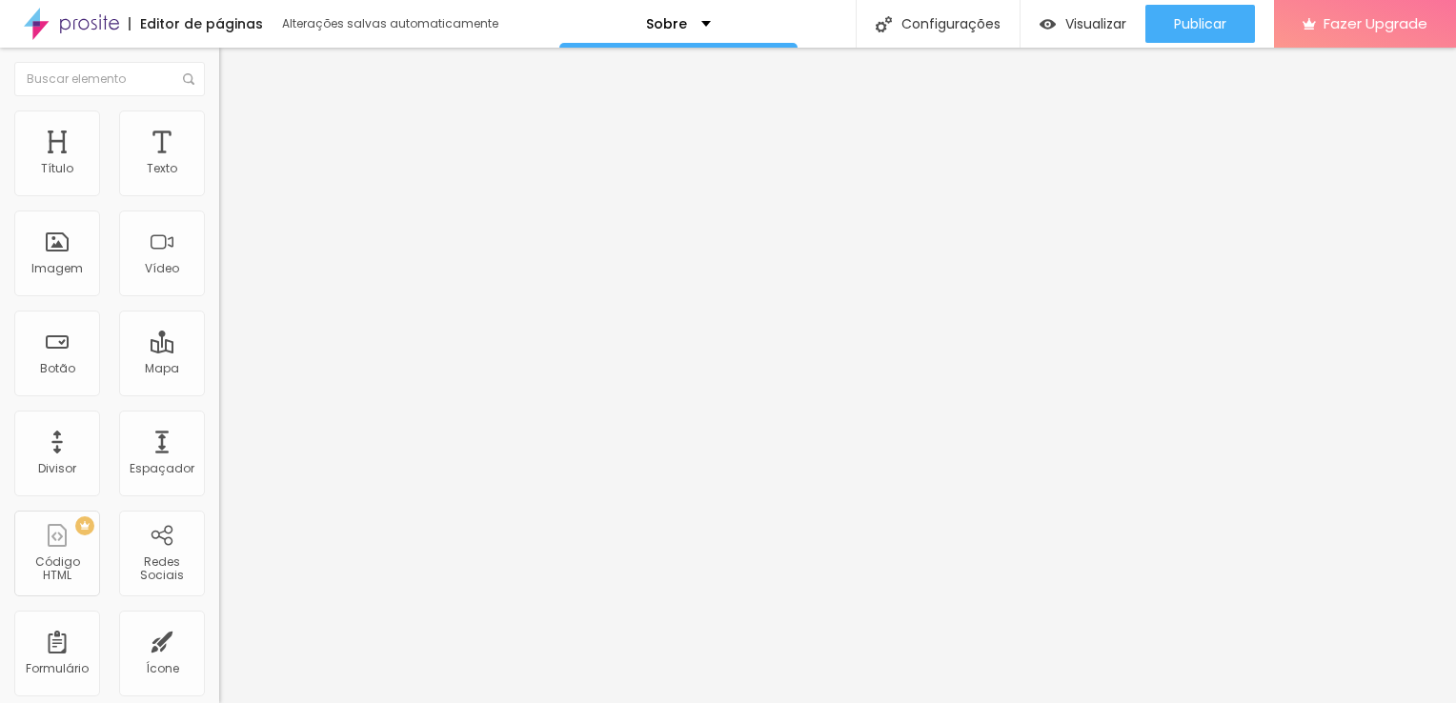
drag, startPoint x: 43, startPoint y: 242, endPoint x: 93, endPoint y: 246, distance: 50.6
type input "85"
click at [219, 418] on input "range" at bounding box center [280, 425] width 123 height 15
type input "95"
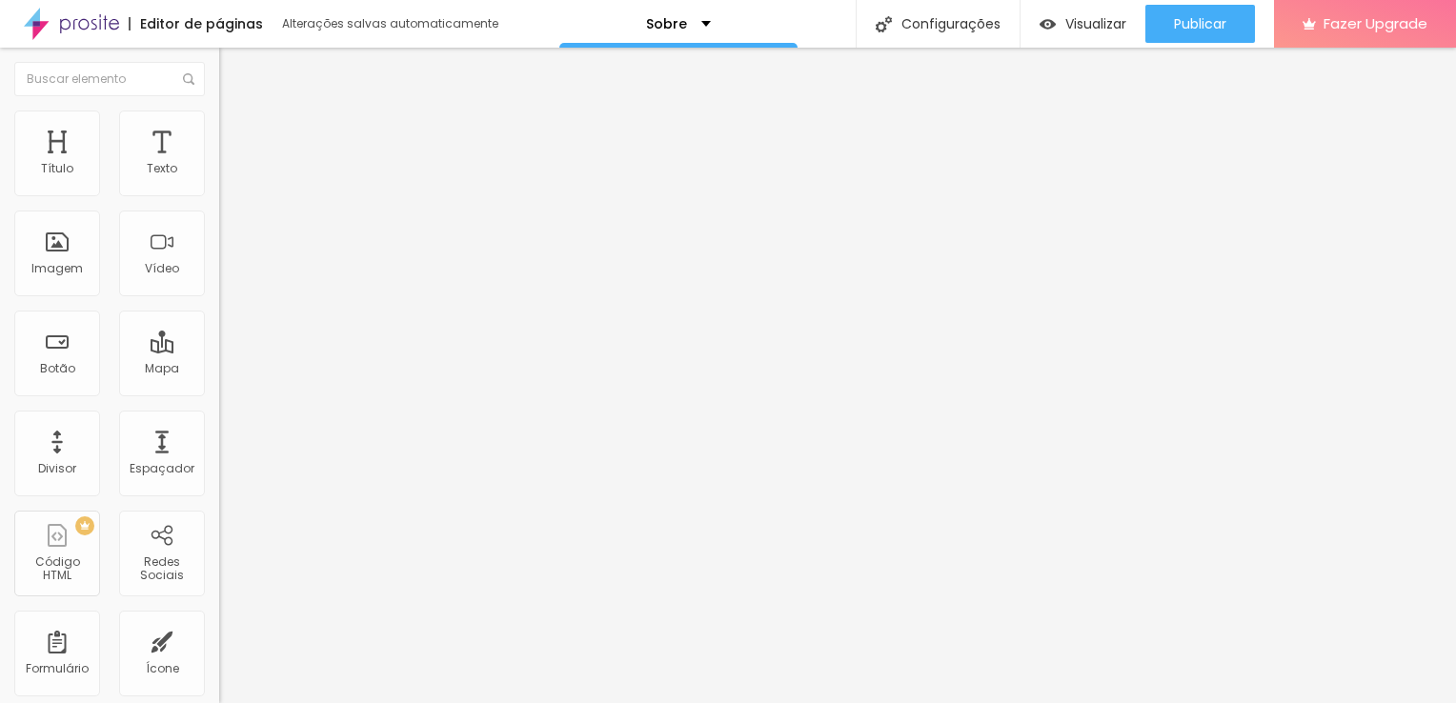
type input "90"
type input "80"
type input "70"
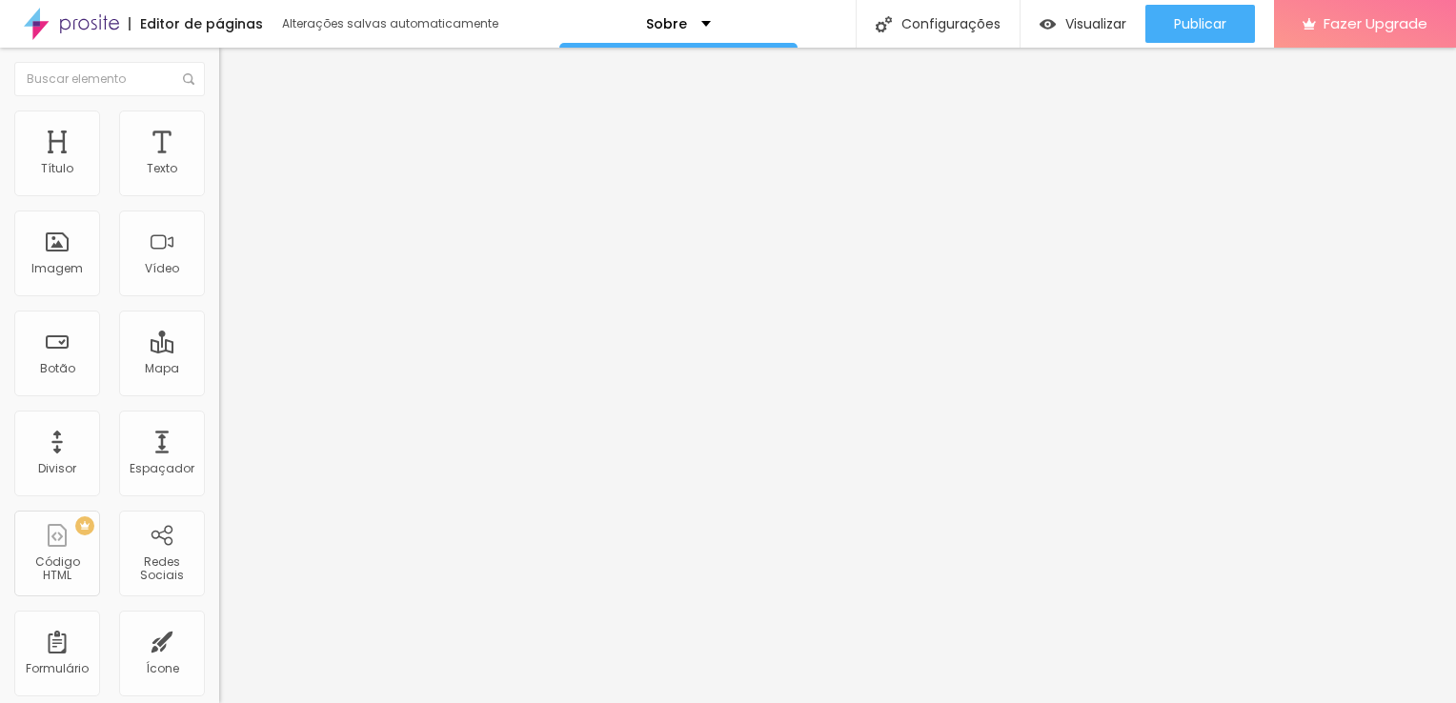
type input "70"
type input "65"
type input "55"
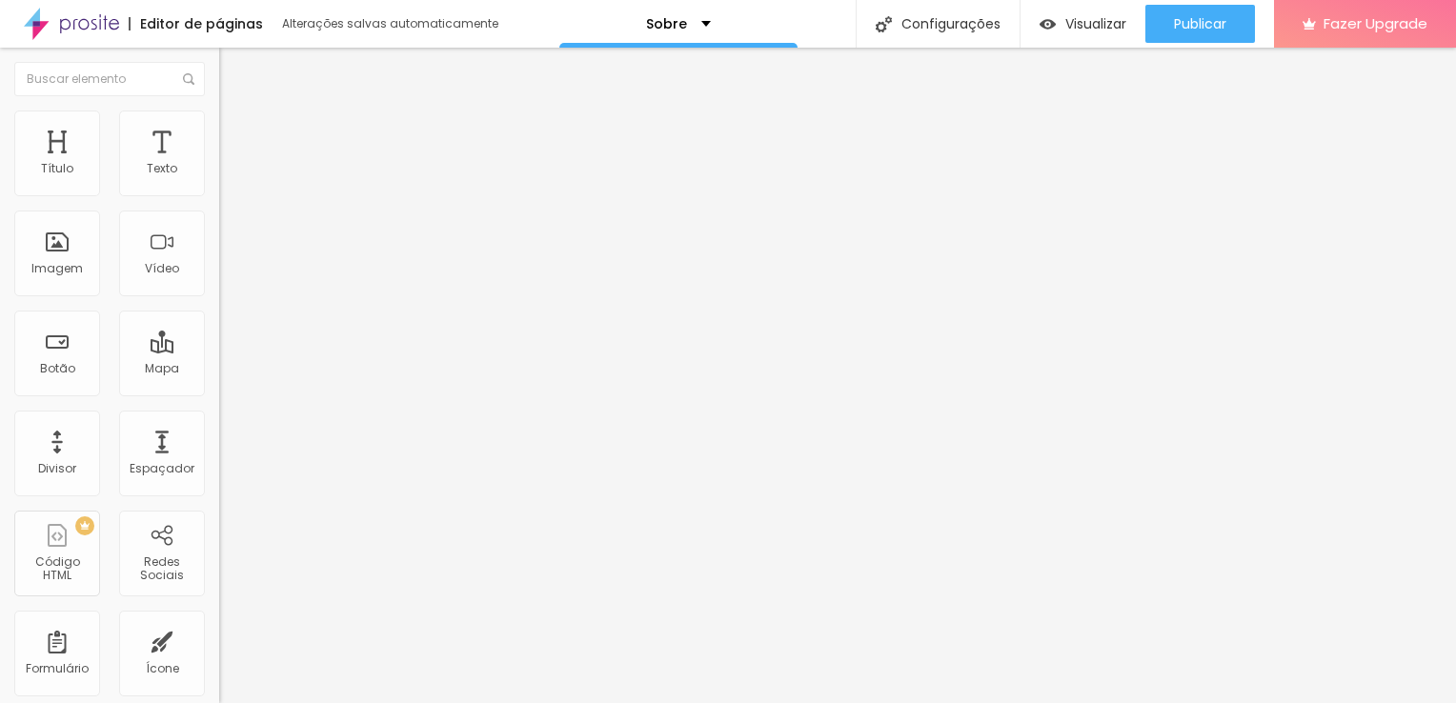
type input "50"
type input "45"
type input "50"
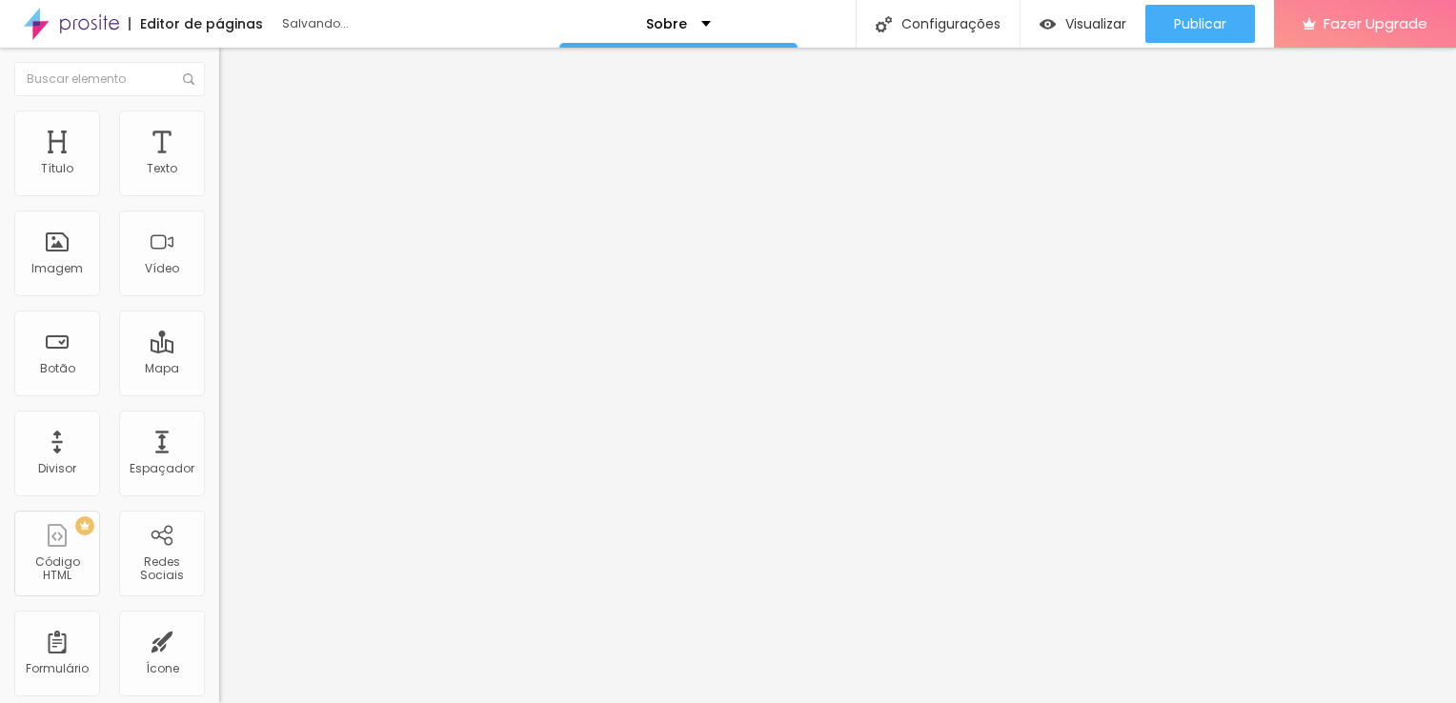
type input "50"
type input "55"
type input "60"
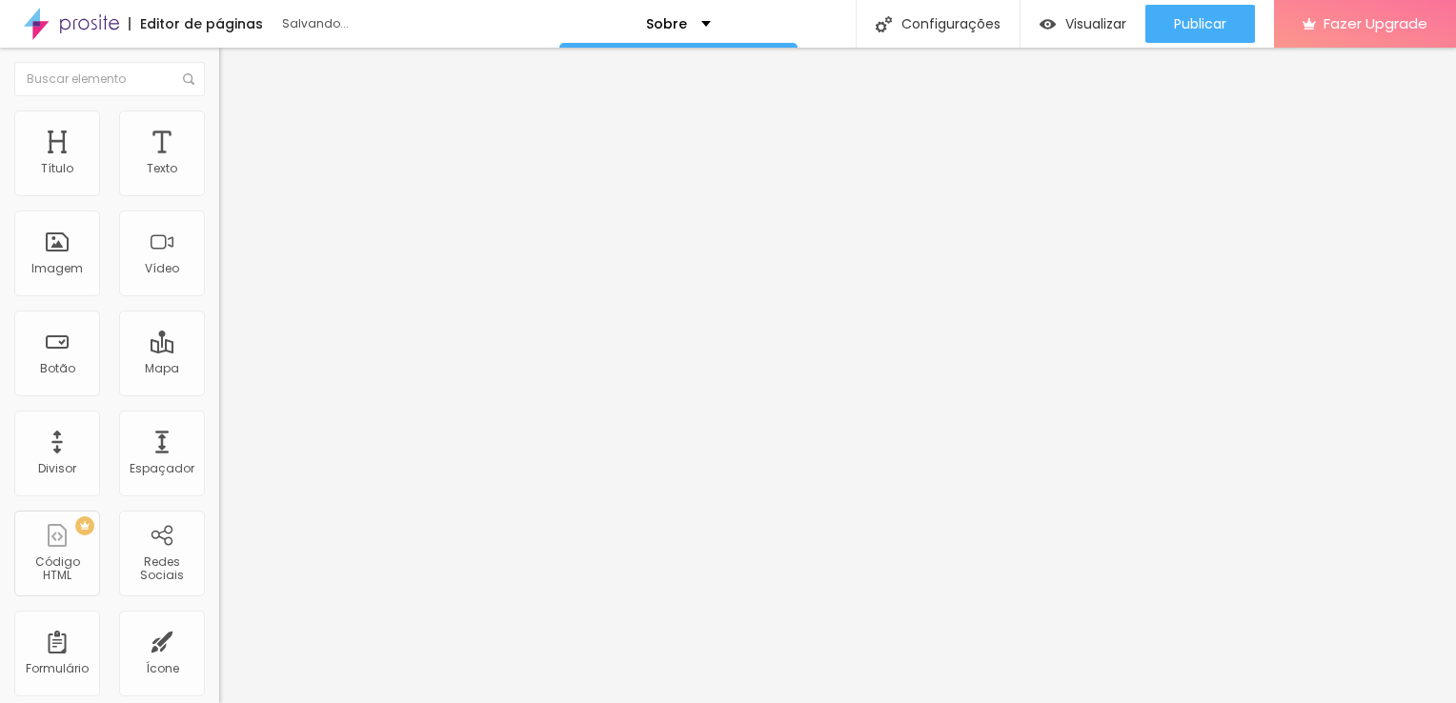
type input "65"
type input "70"
type input "75"
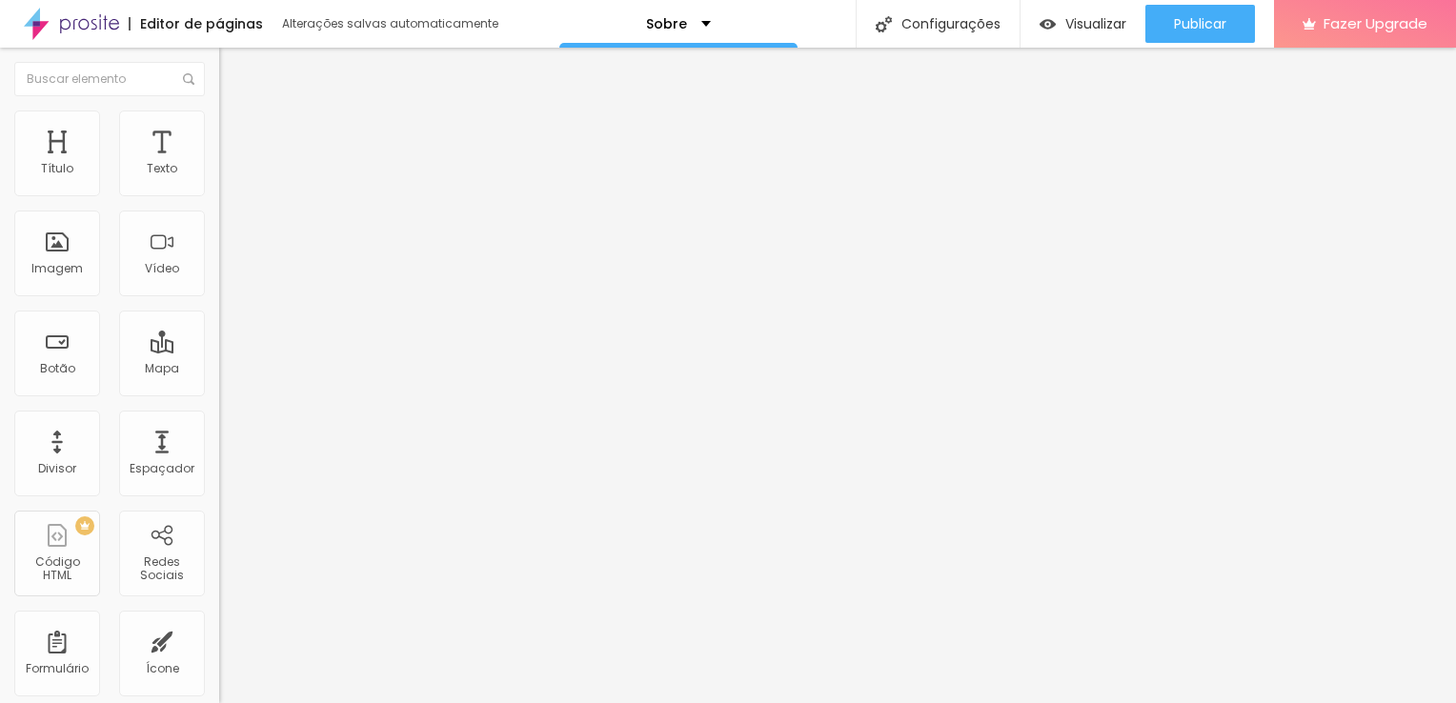
type input "75"
type input "80"
type input "85"
drag, startPoint x: 192, startPoint y: 203, endPoint x: 165, endPoint y: 210, distance: 28.4
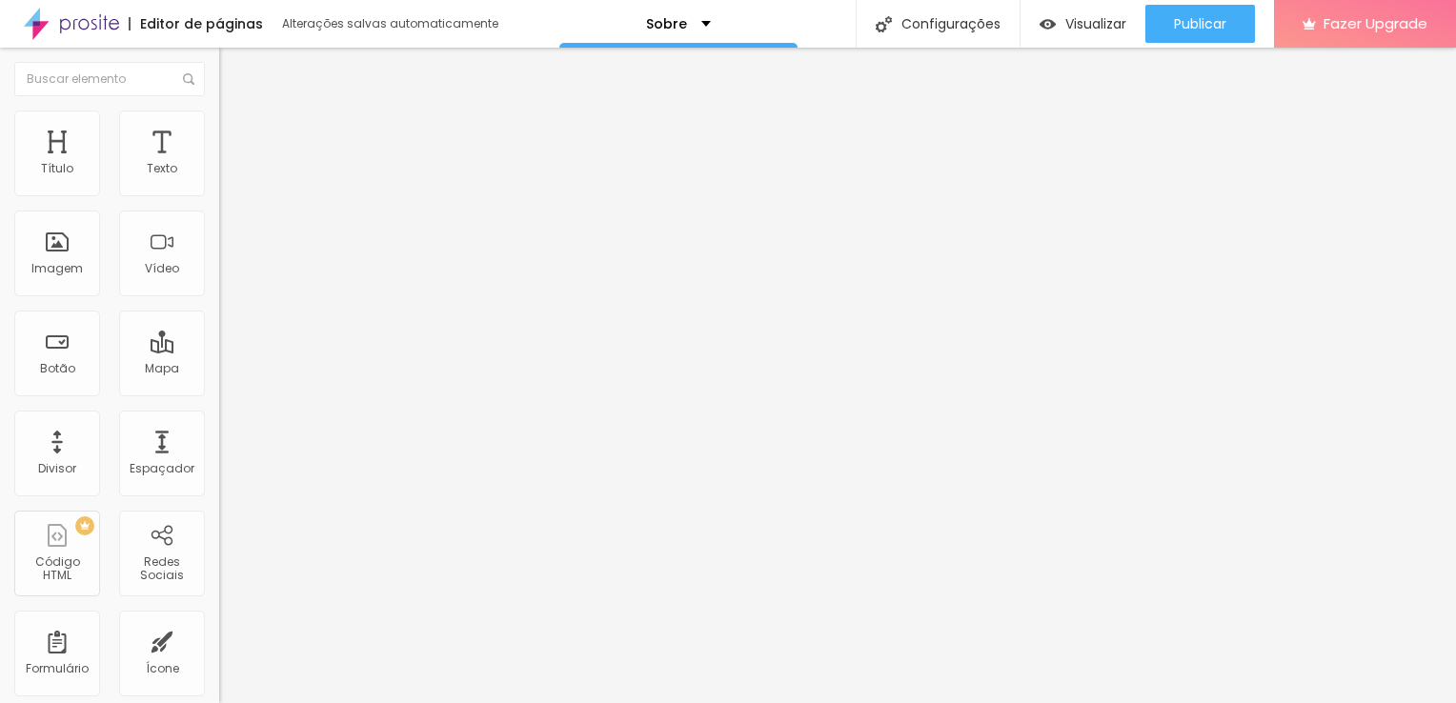
type input "85"
click at [219, 195] on input "range" at bounding box center [280, 187] width 123 height 15
click at [219, 130] on li "Avançado" at bounding box center [328, 139] width 219 height 19
click at [219, 370] on div at bounding box center [328, 378] width 219 height 17
type input "30"
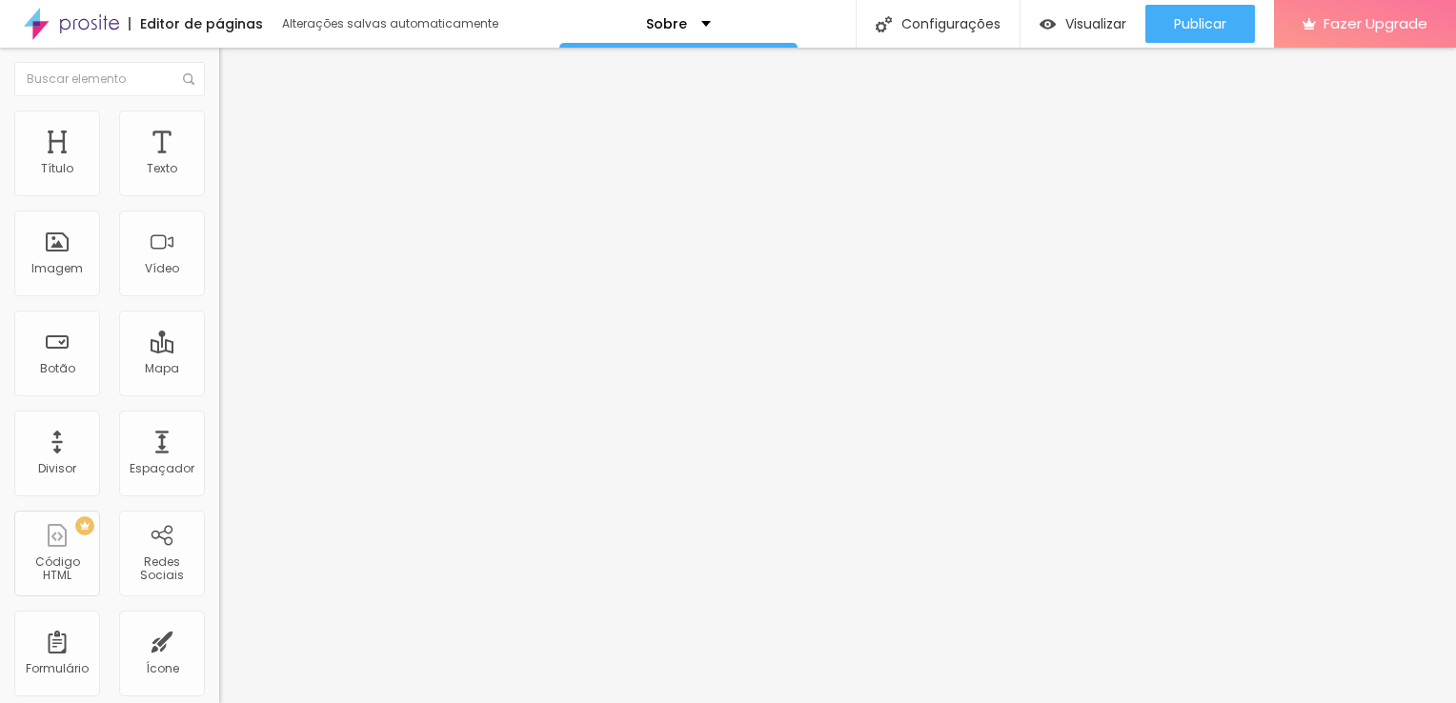
type input "30"
type input "37"
type input "41"
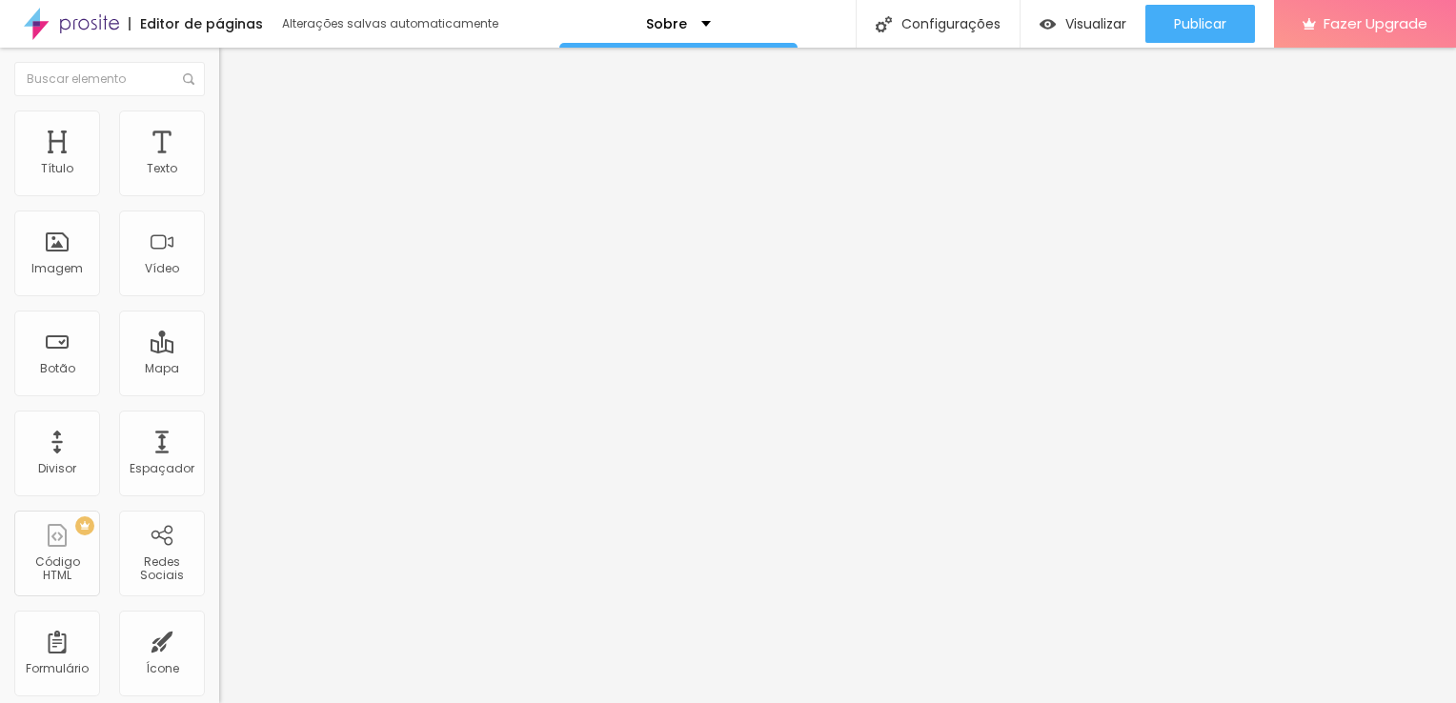
type input "43"
type input "45"
type input "49"
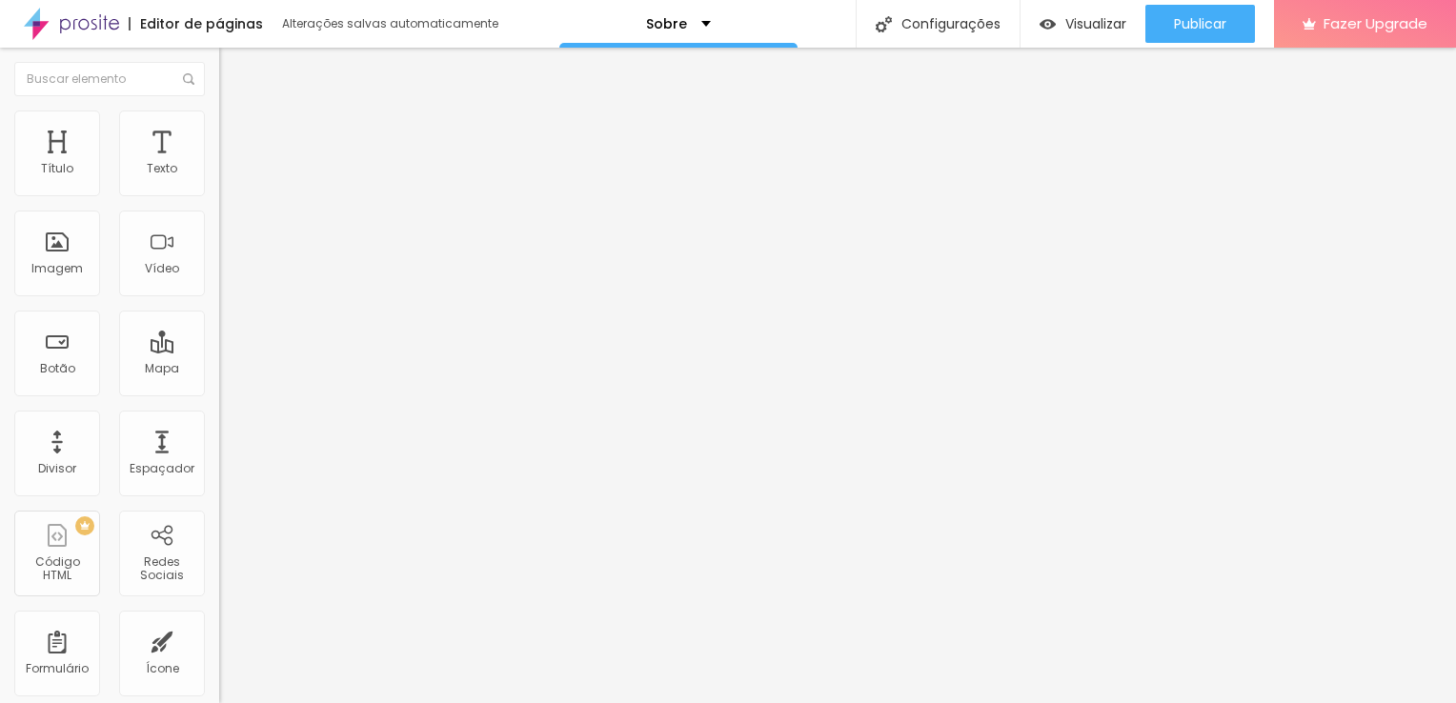
type input "49"
type input "52"
type input "55"
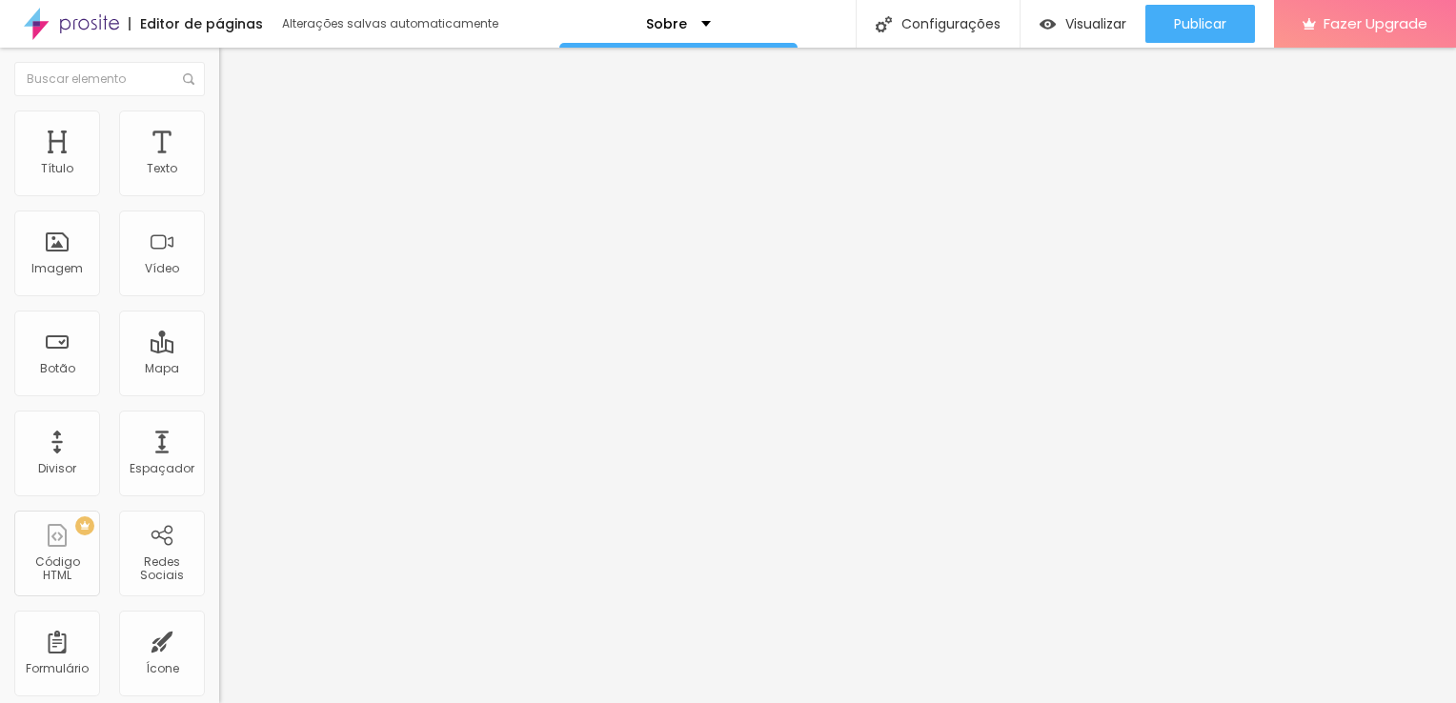
type input "57"
type input "58"
type input "61"
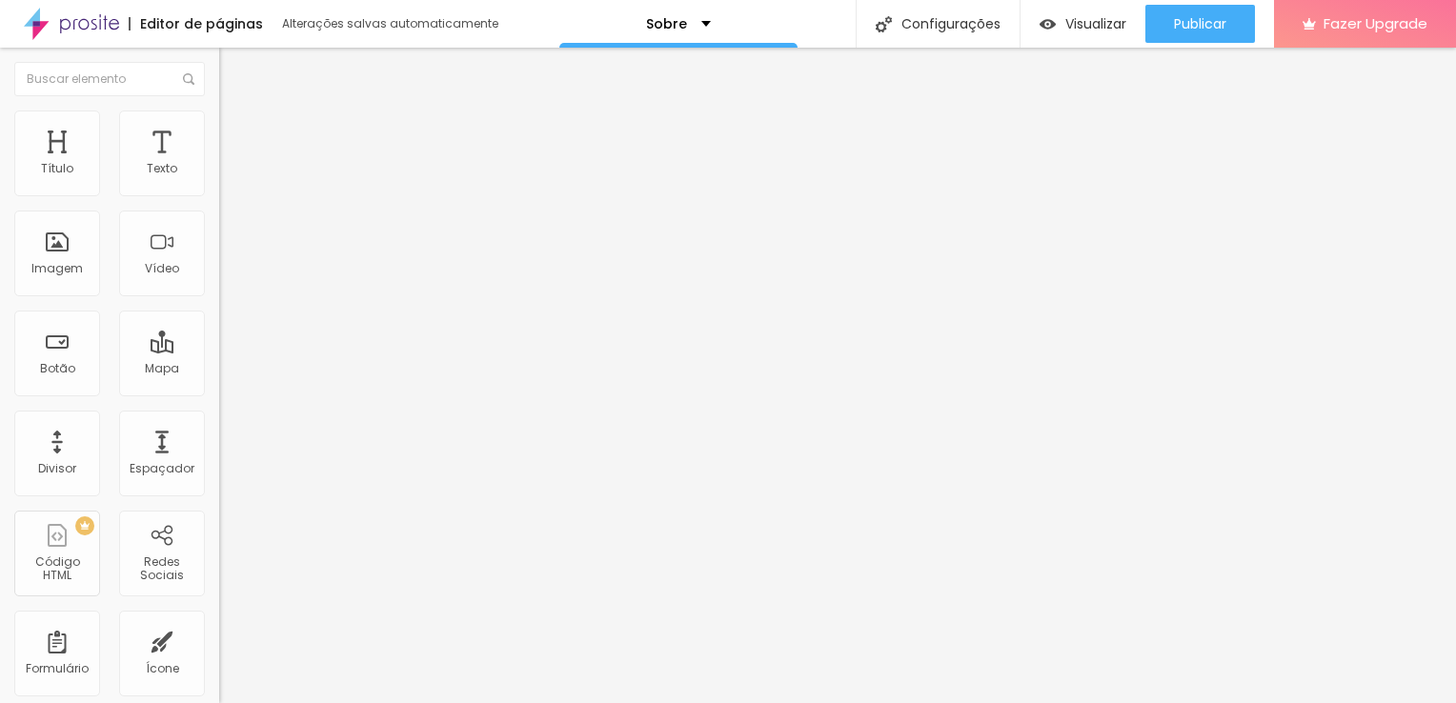
type input "61"
type input "64"
drag, startPoint x: 36, startPoint y: 186, endPoint x: -2, endPoint y: 192, distance: 38.7
click at [219, 370] on input "range" at bounding box center [280, 377] width 123 height 15
click at [219, 110] on li "Conteúdo" at bounding box center [328, 100] width 219 height 19
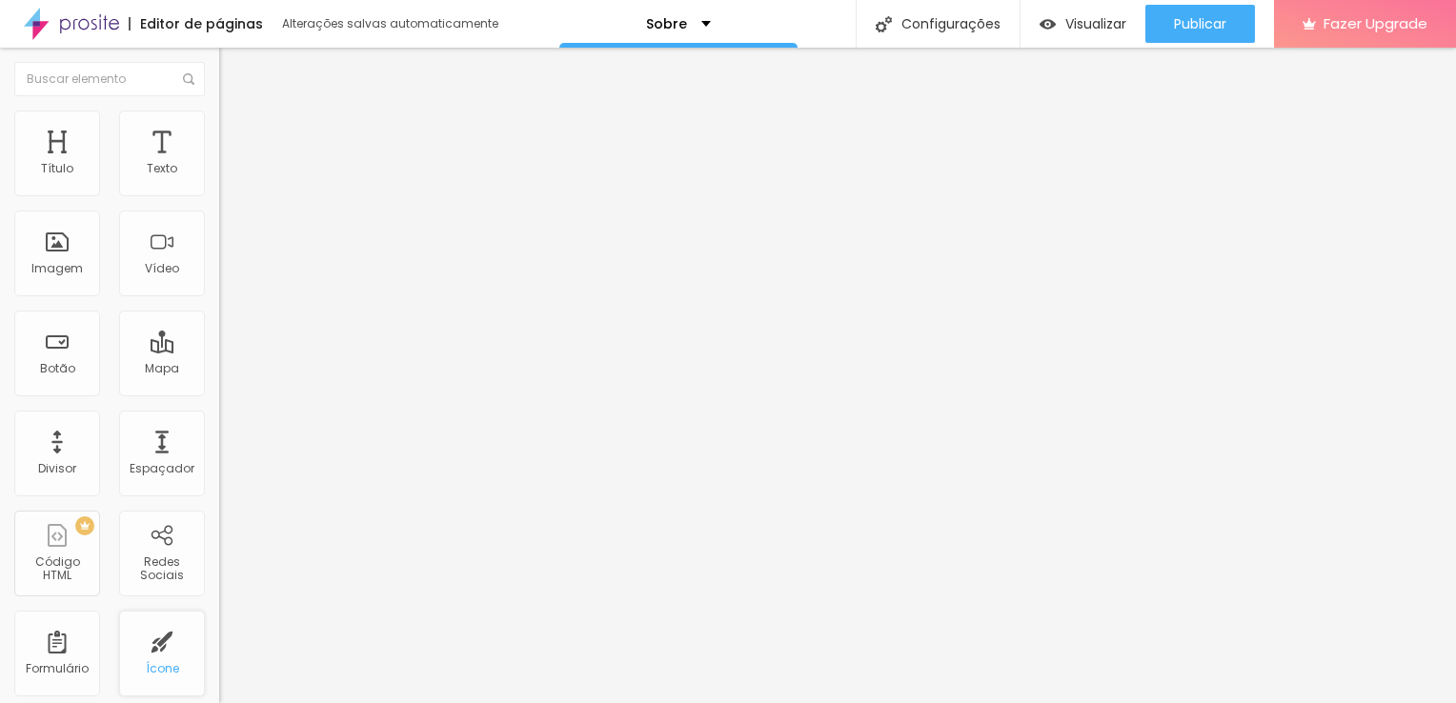
click at [169, 645] on div "Ícone" at bounding box center [162, 654] width 86 height 86
click at [231, 175] on span "Trocar icone" at bounding box center [273, 167] width 85 height 16
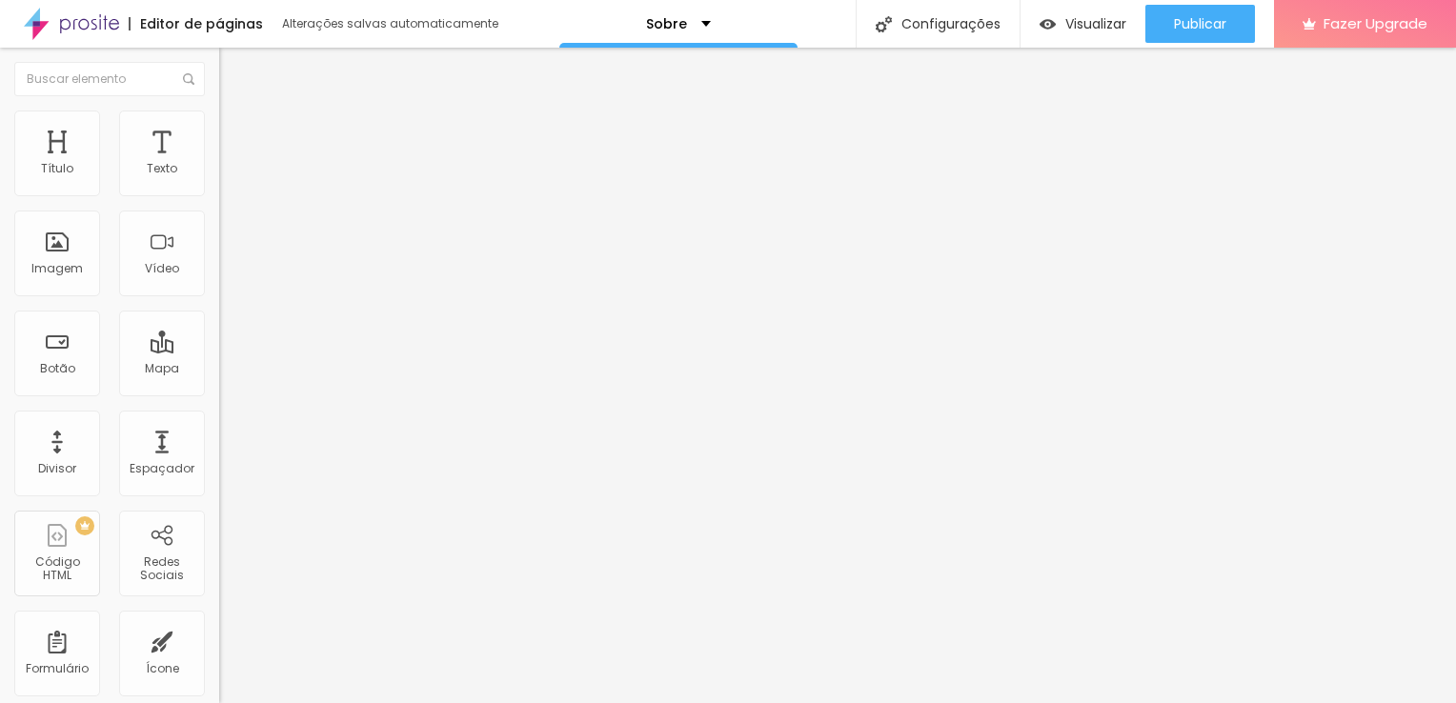
drag, startPoint x: 81, startPoint y: 353, endPoint x: 88, endPoint y: 376, distance: 23.8
click at [219, 220] on input "range" at bounding box center [280, 212] width 123 height 15
click at [236, 129] on span "Estilo" at bounding box center [251, 123] width 30 height 16
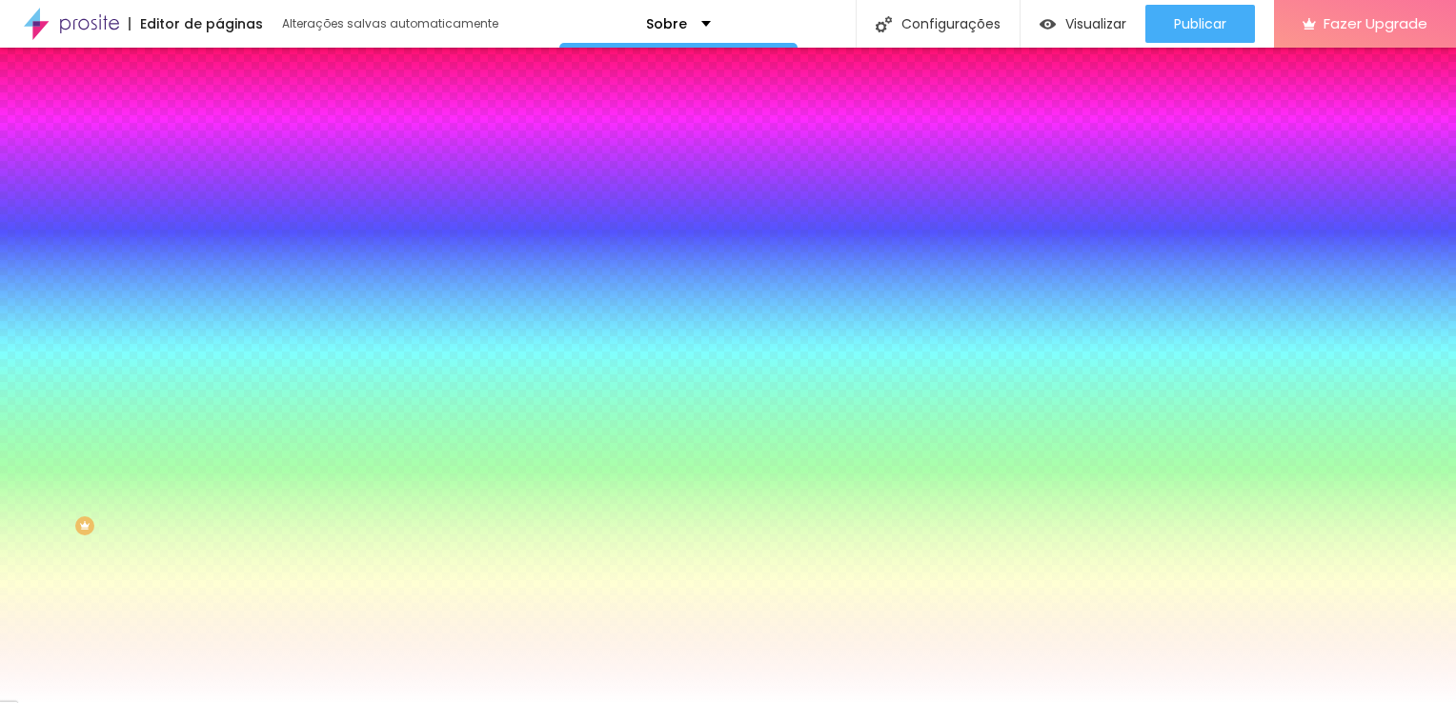
click at [219, 182] on div at bounding box center [328, 182] width 219 height 0
click at [146, 293] on div at bounding box center [728, 351] width 1456 height 703
click at [174, 295] on div at bounding box center [728, 351] width 1456 height 703
drag, startPoint x: 174, startPoint y: 295, endPoint x: 170, endPoint y: 236, distance: 59.3
click at [170, 236] on div at bounding box center [728, 351] width 1456 height 703
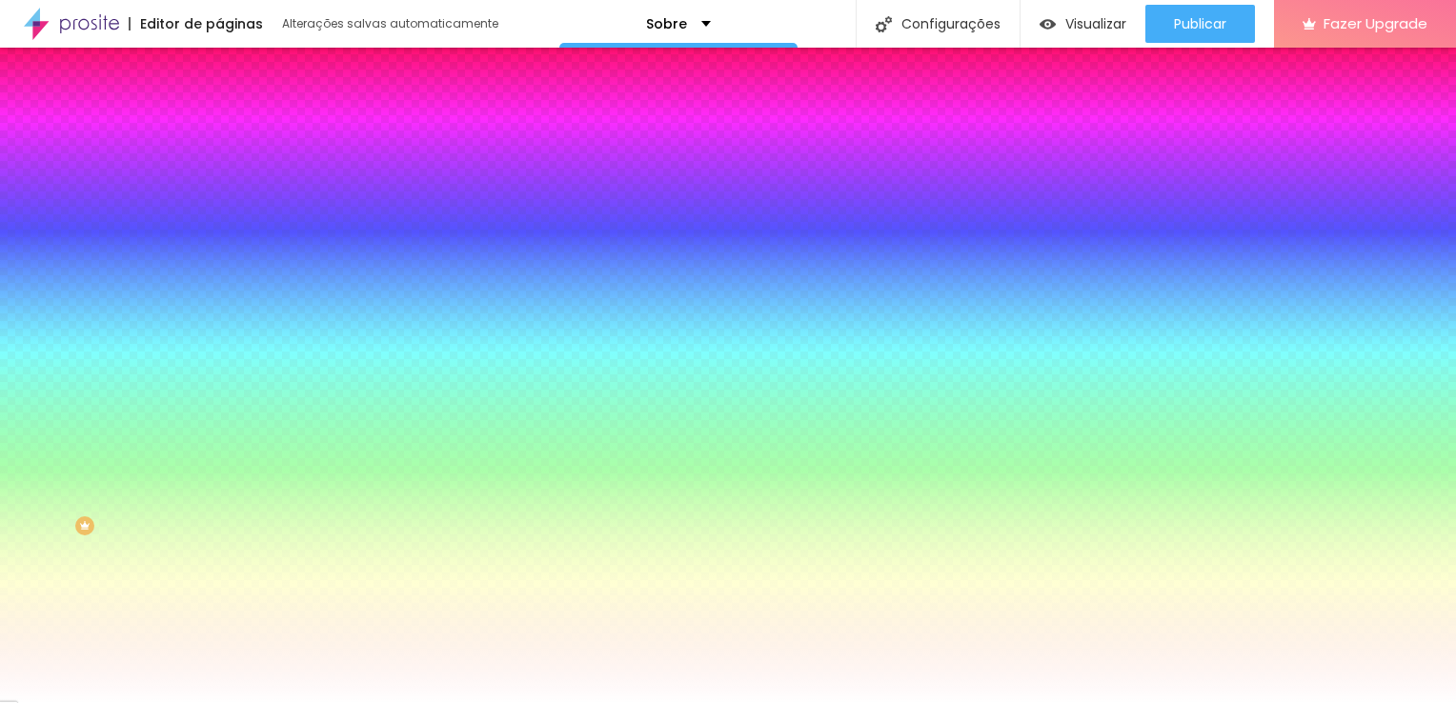
drag, startPoint x: 92, startPoint y: 283, endPoint x: 152, endPoint y: 271, distance: 61.3
click at [152, 271] on div at bounding box center [728, 351] width 1456 height 703
click at [219, 463] on div "Editar Ícone Conteúdo Estilo Avançado Cor do icone Voltar ao padrão #9C0388 Cor…" at bounding box center [328, 375] width 219 height 655
drag, startPoint x: 50, startPoint y: 322, endPoint x: 53, endPoint y: 335, distance: 13.9
click at [219, 527] on input "range" at bounding box center [280, 534] width 123 height 15
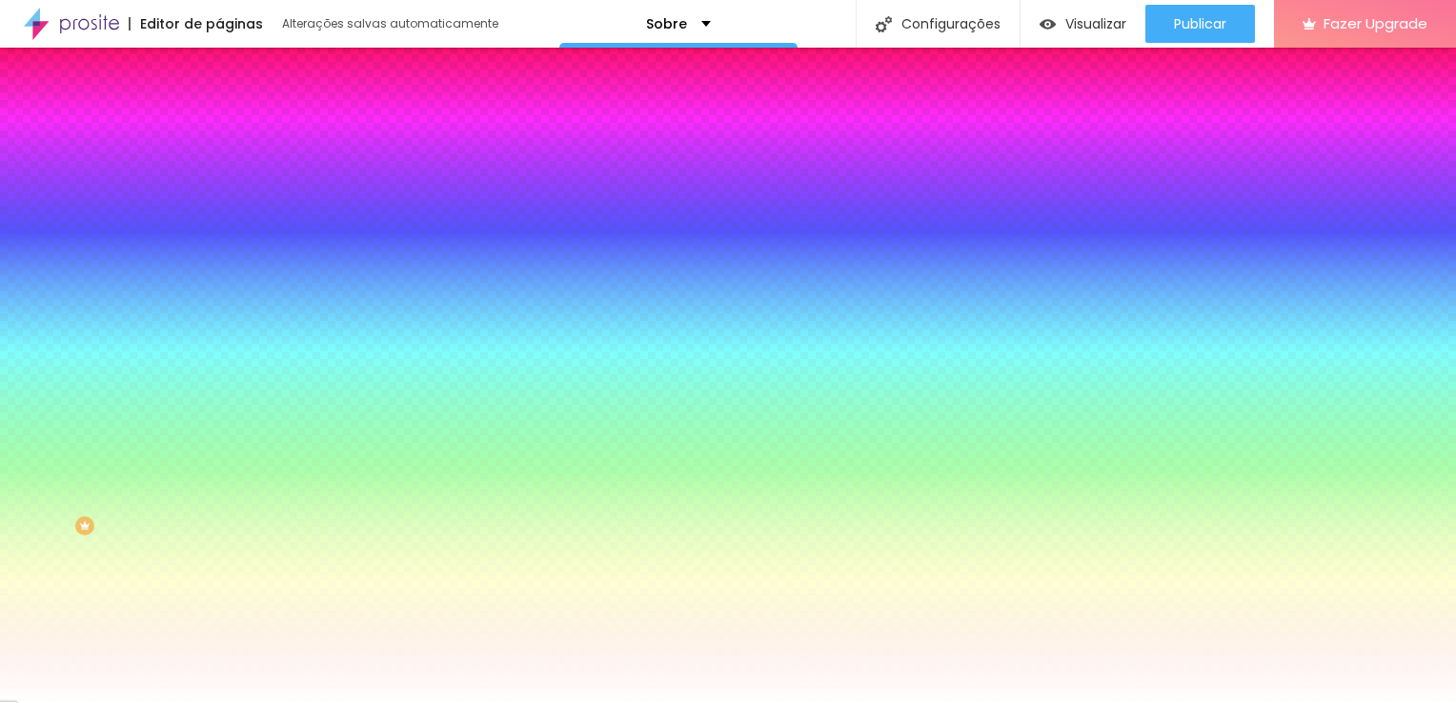
click at [219, 469] on div "Editar Ícone Conteúdo Estilo Avançado Cor do icone Voltar ao padrão #9C0388 Cor…" at bounding box center [328, 375] width 219 height 655
click at [219, 130] on img at bounding box center [227, 138] width 17 height 17
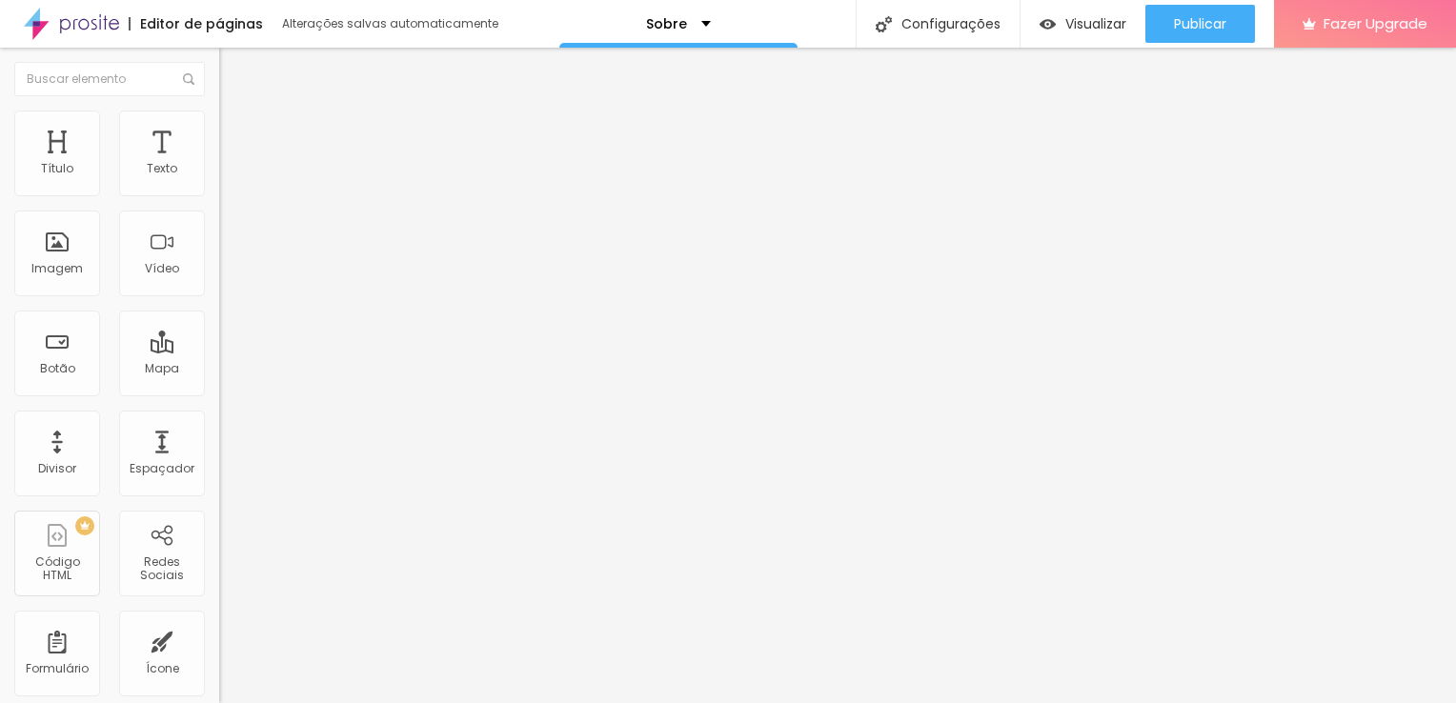
click at [236, 112] on span "Conteúdo" at bounding box center [265, 104] width 59 height 16
click at [1082, 25] on span "Visualizar" at bounding box center [1095, 23] width 61 height 15
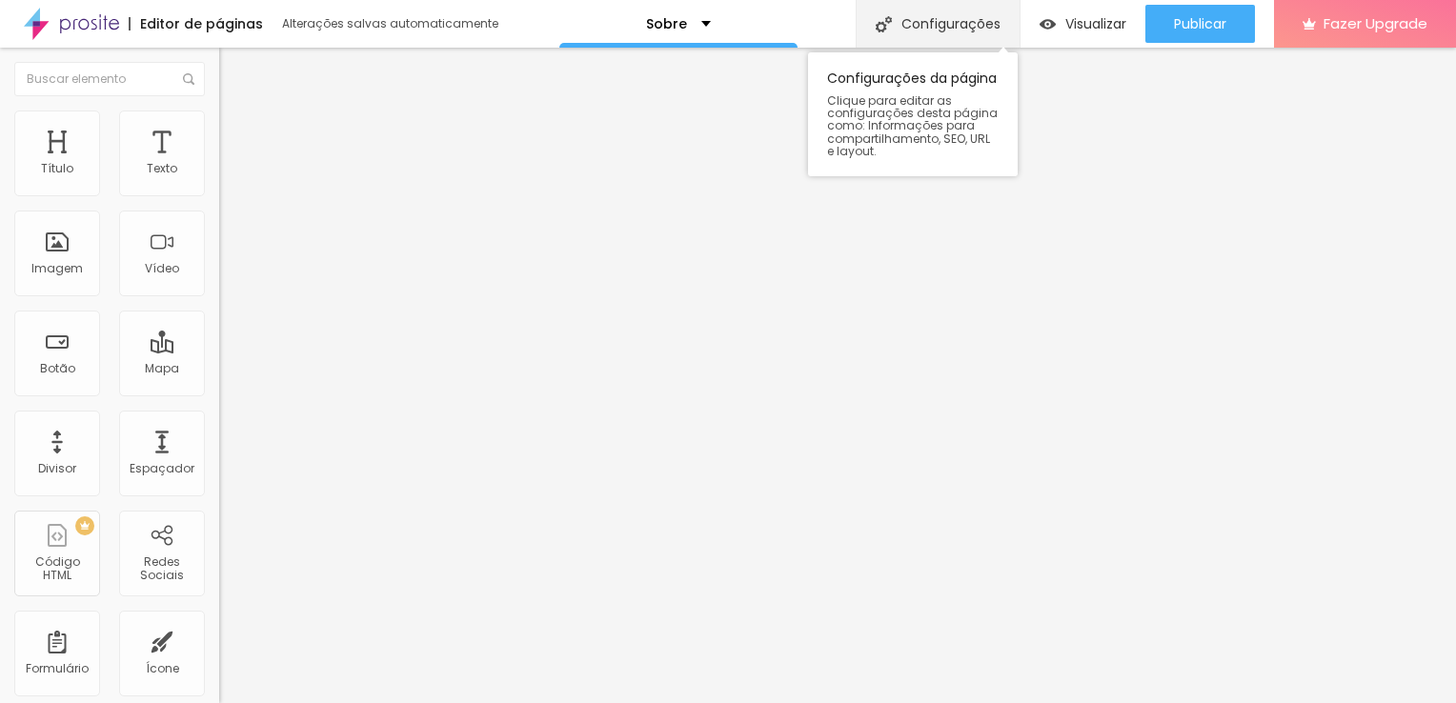
click at [908, 29] on div "Configurações" at bounding box center [937, 24] width 164 height 48
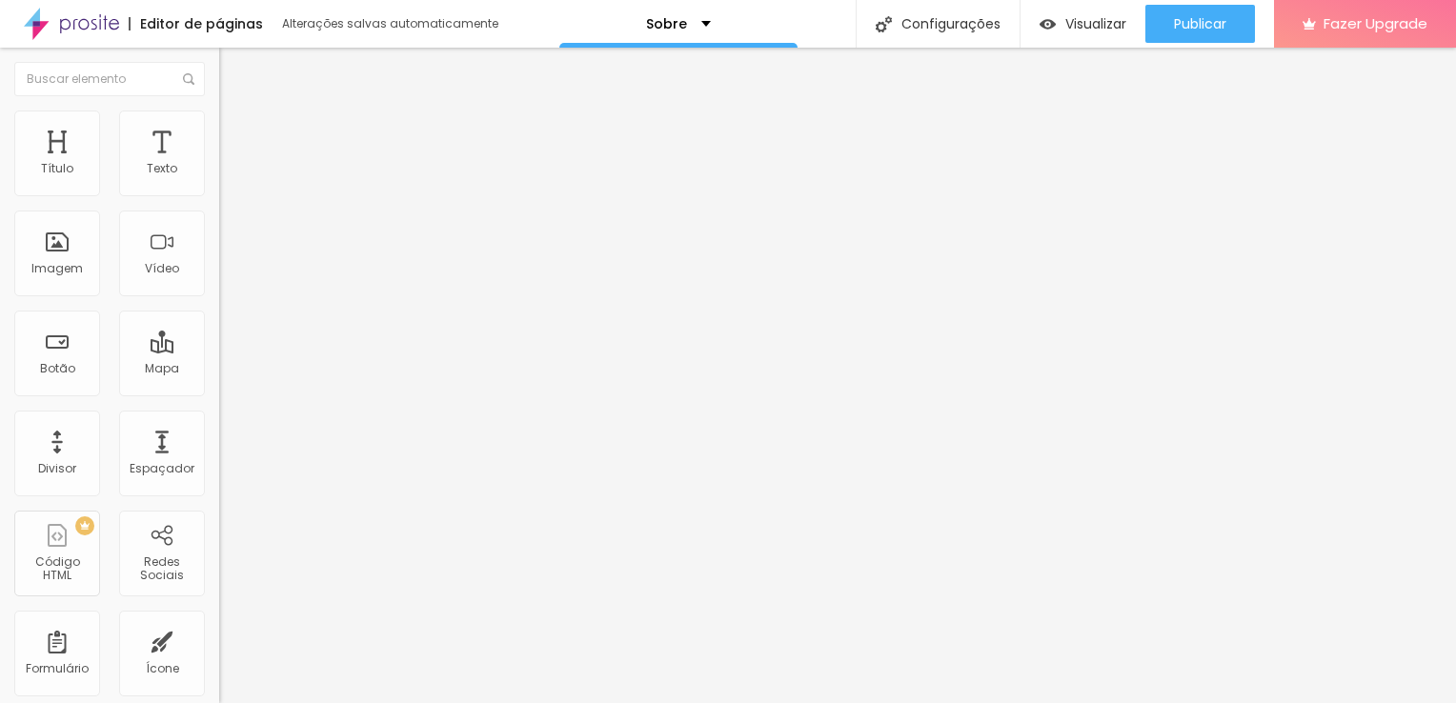
click at [93, 29] on img at bounding box center [71, 24] width 95 height 48
